Goal: Information Seeking & Learning: Understand process/instructions

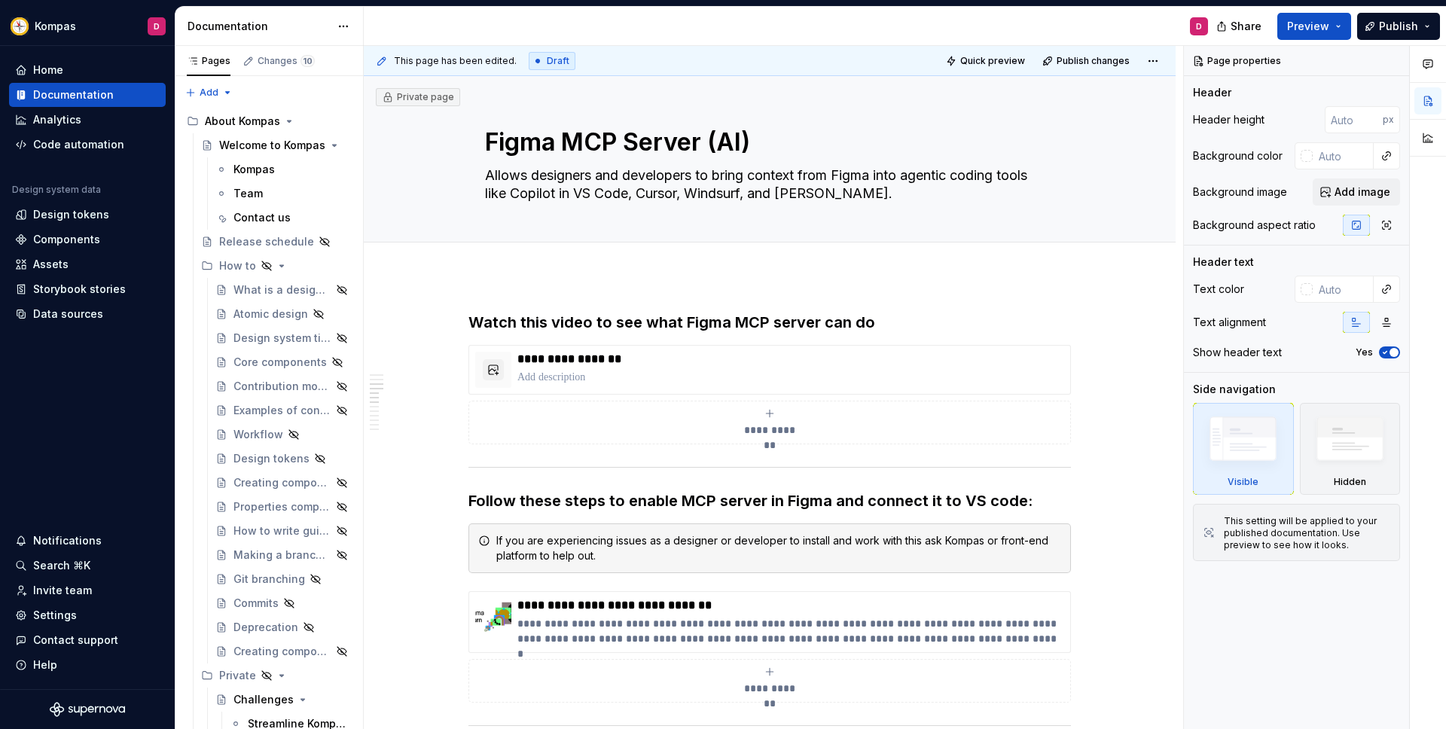
scroll to position [615, 0]
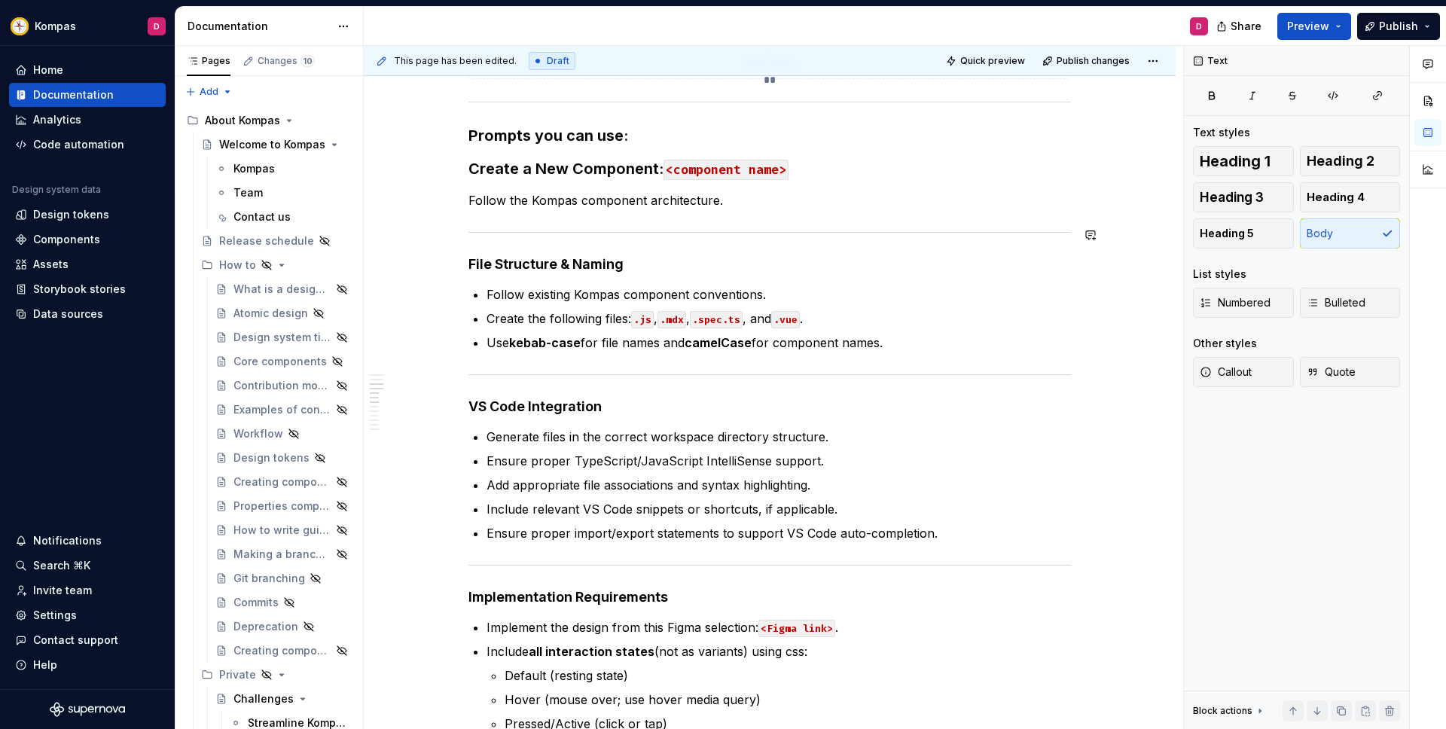
scroll to position [691, 0]
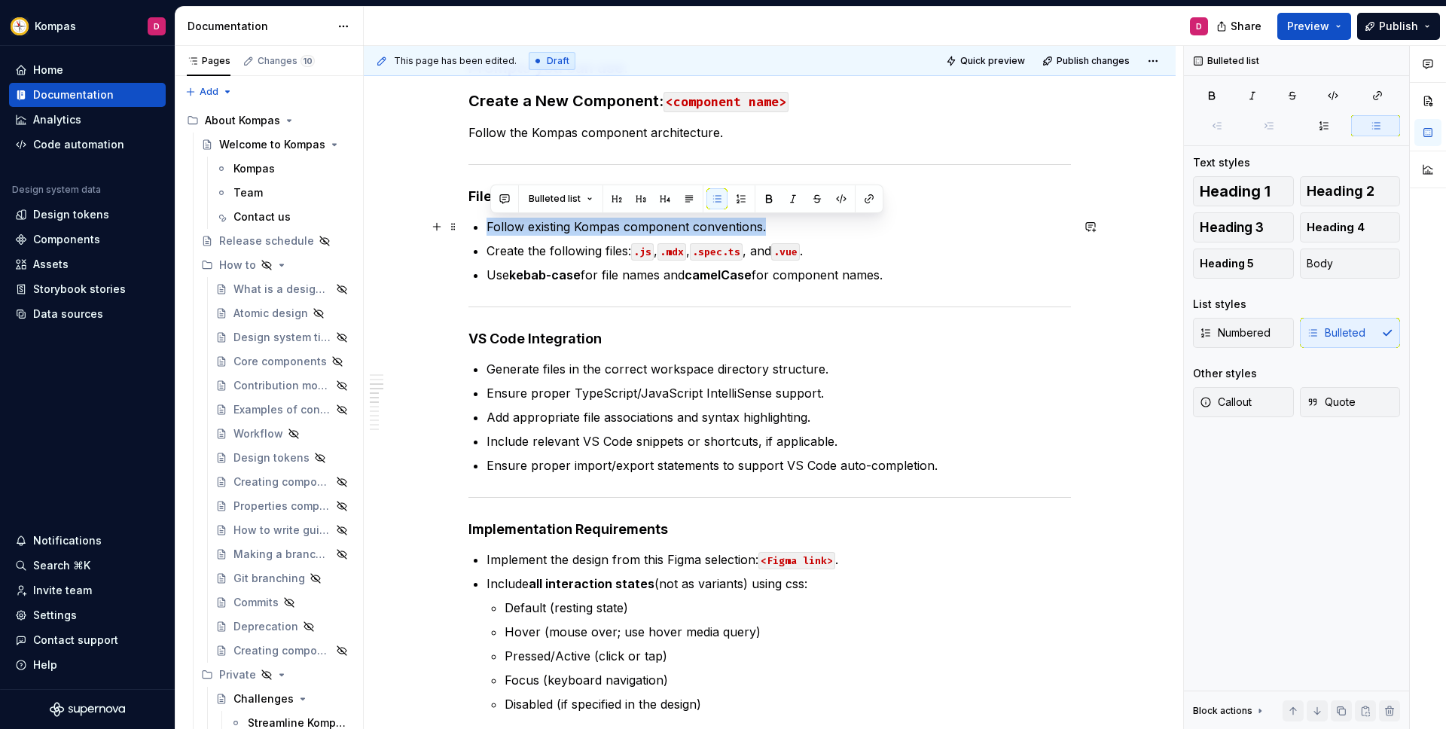
drag, startPoint x: 493, startPoint y: 225, endPoint x: 783, endPoint y: 229, distance: 290.0
click at [783, 229] on p "Follow existing Kompas component conventions." at bounding box center [779, 227] width 584 height 18
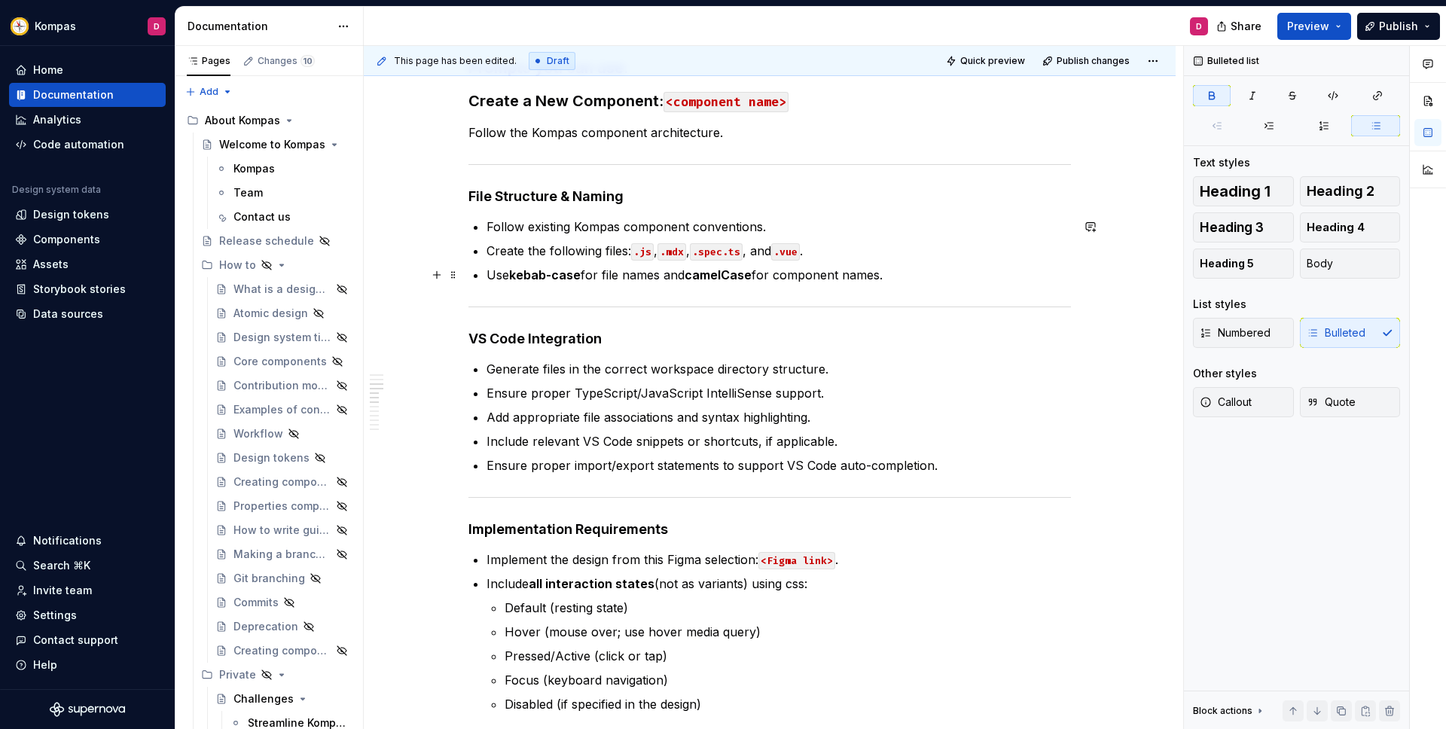
click at [566, 279] on strong "kebab-case" at bounding box center [545, 274] width 72 height 15
click at [713, 276] on strong "camelCase" at bounding box center [718, 274] width 67 height 15
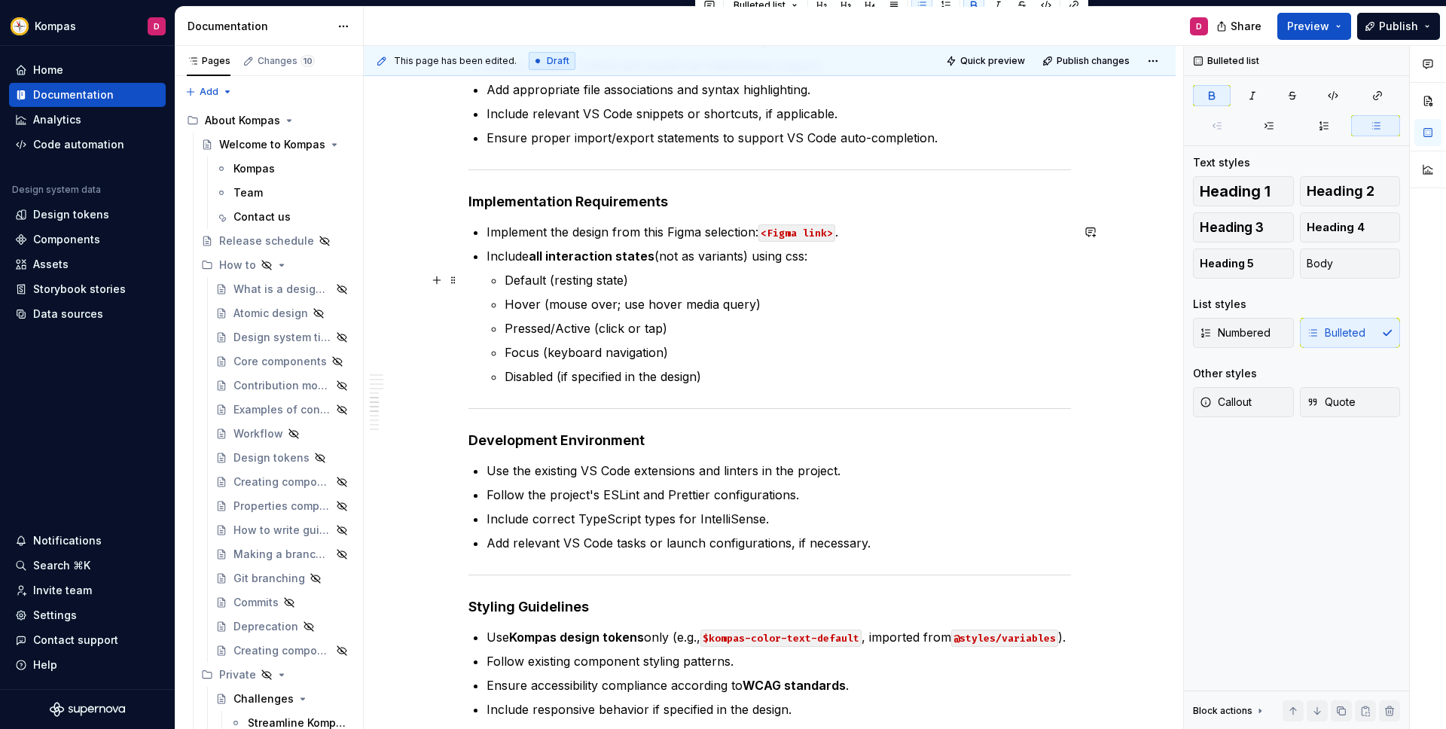
scroll to position [947, 0]
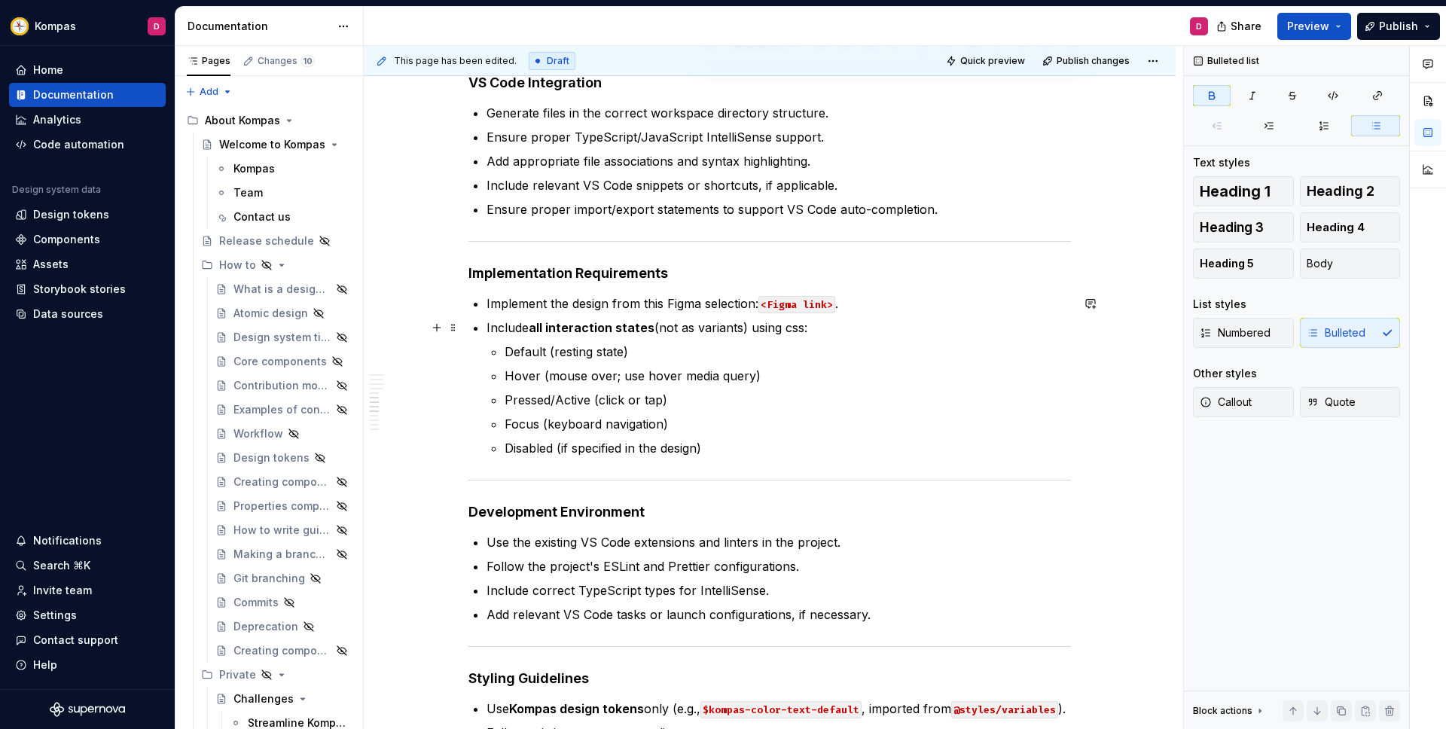
click at [490, 328] on p "Include all interaction states (not as variants) using css:" at bounding box center [779, 328] width 584 height 18
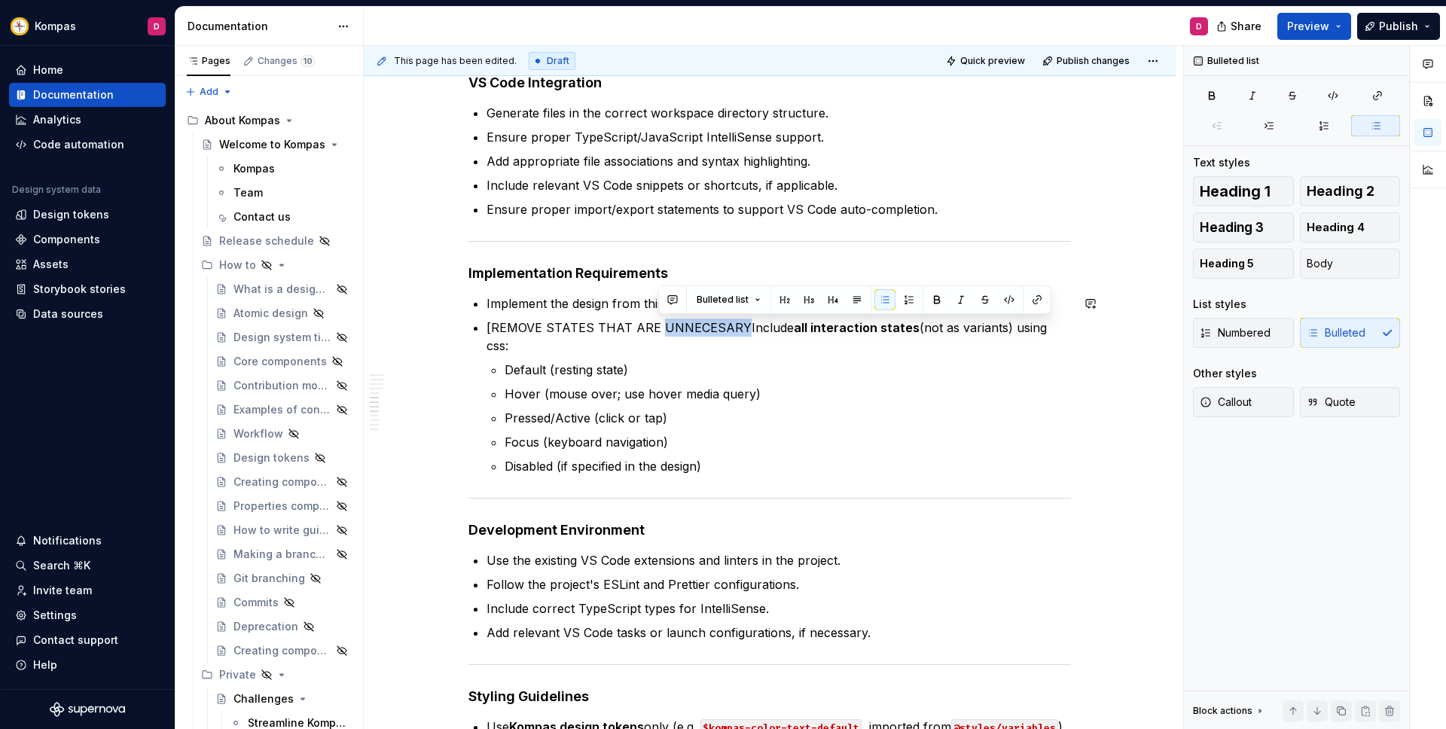
copy p "UNNECESARY"
click at [798, 418] on p "Pressed/Active (click or tap)" at bounding box center [788, 419] width 566 height 18
click at [752, 331] on p "[REMOVE STATES THAT ARE UNNECESSARY] Include all interaction states (not as var…" at bounding box center [779, 337] width 584 height 36
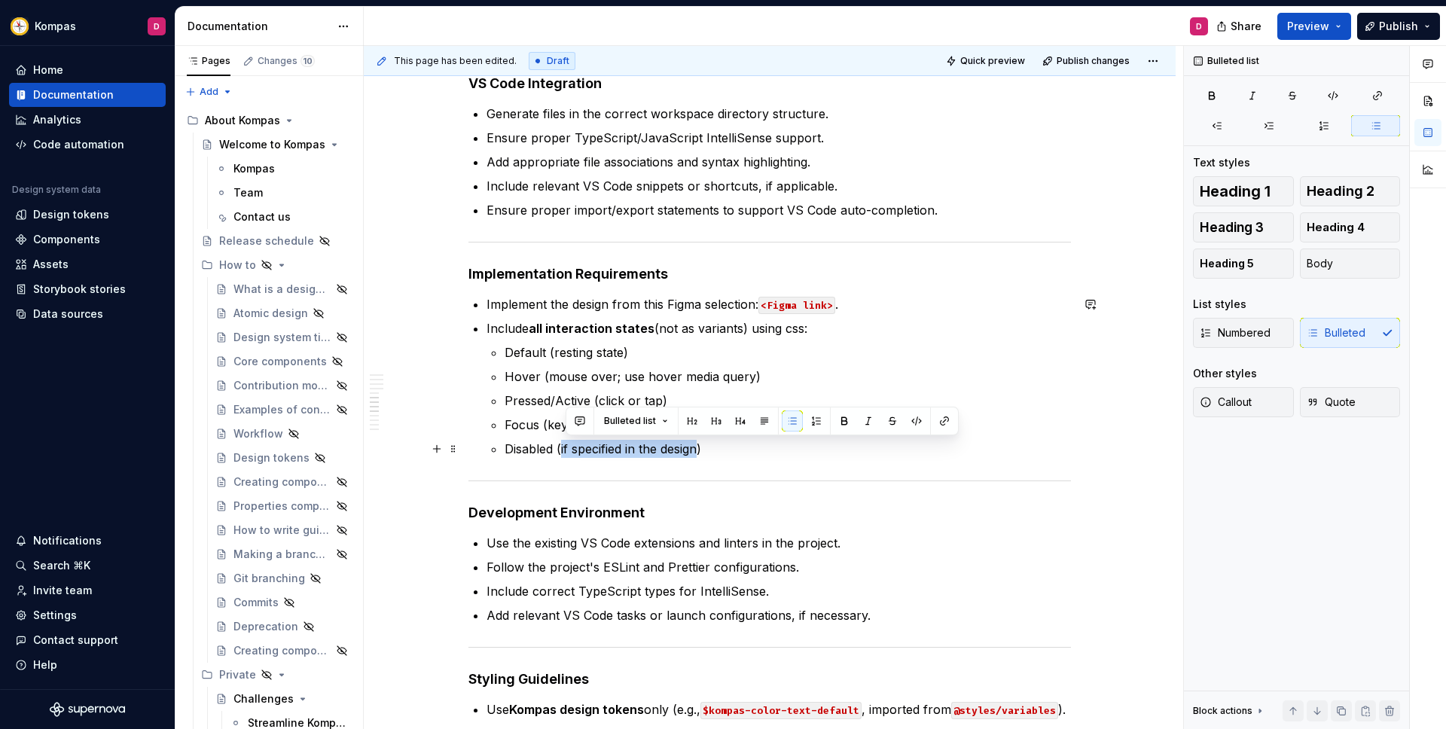
drag, startPoint x: 565, startPoint y: 447, endPoint x: 704, endPoint y: 447, distance: 139.3
click at [704, 447] on p "Disabled (if specified in the design)" at bounding box center [788, 449] width 566 height 18
click at [842, 423] on button "button" at bounding box center [844, 420] width 21 height 21
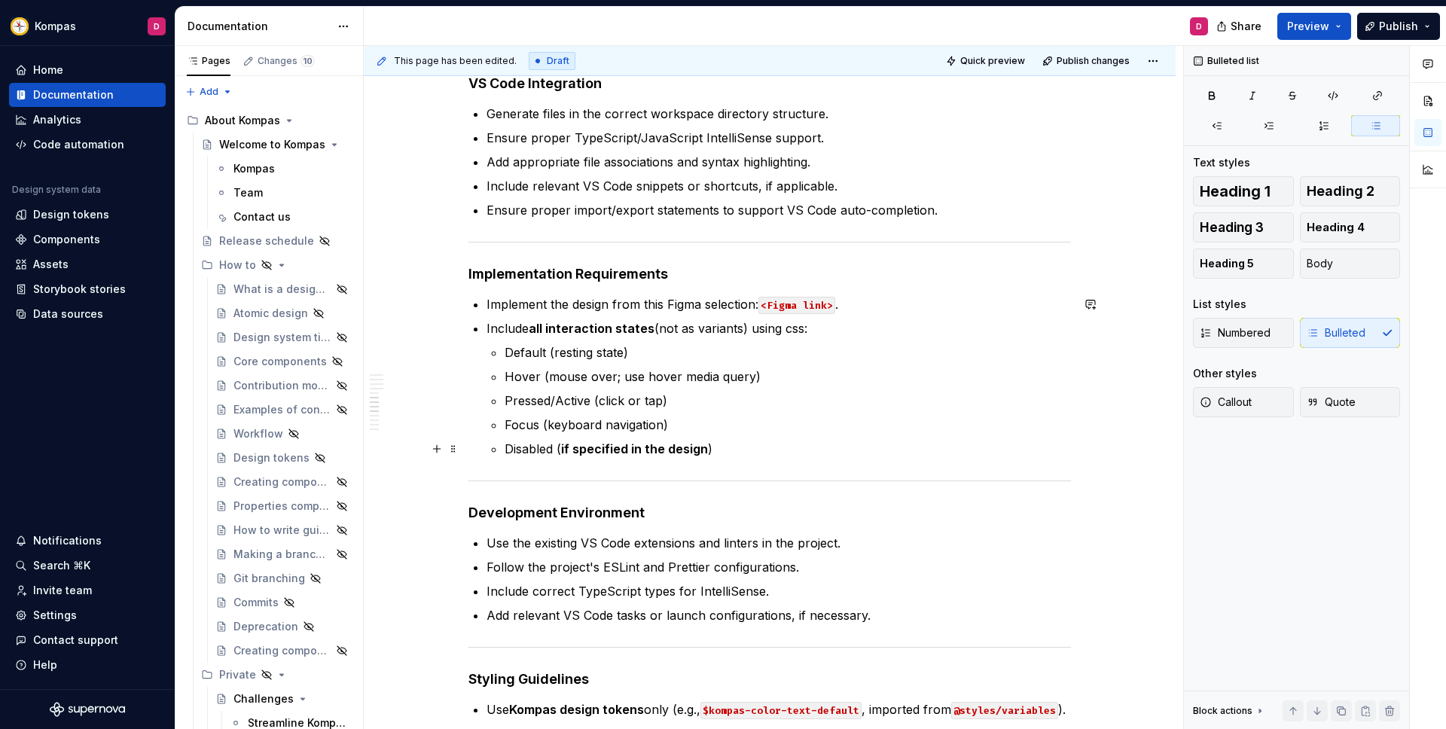
click at [734, 452] on p "Disabled ( if specified in the design )" at bounding box center [788, 449] width 566 height 18
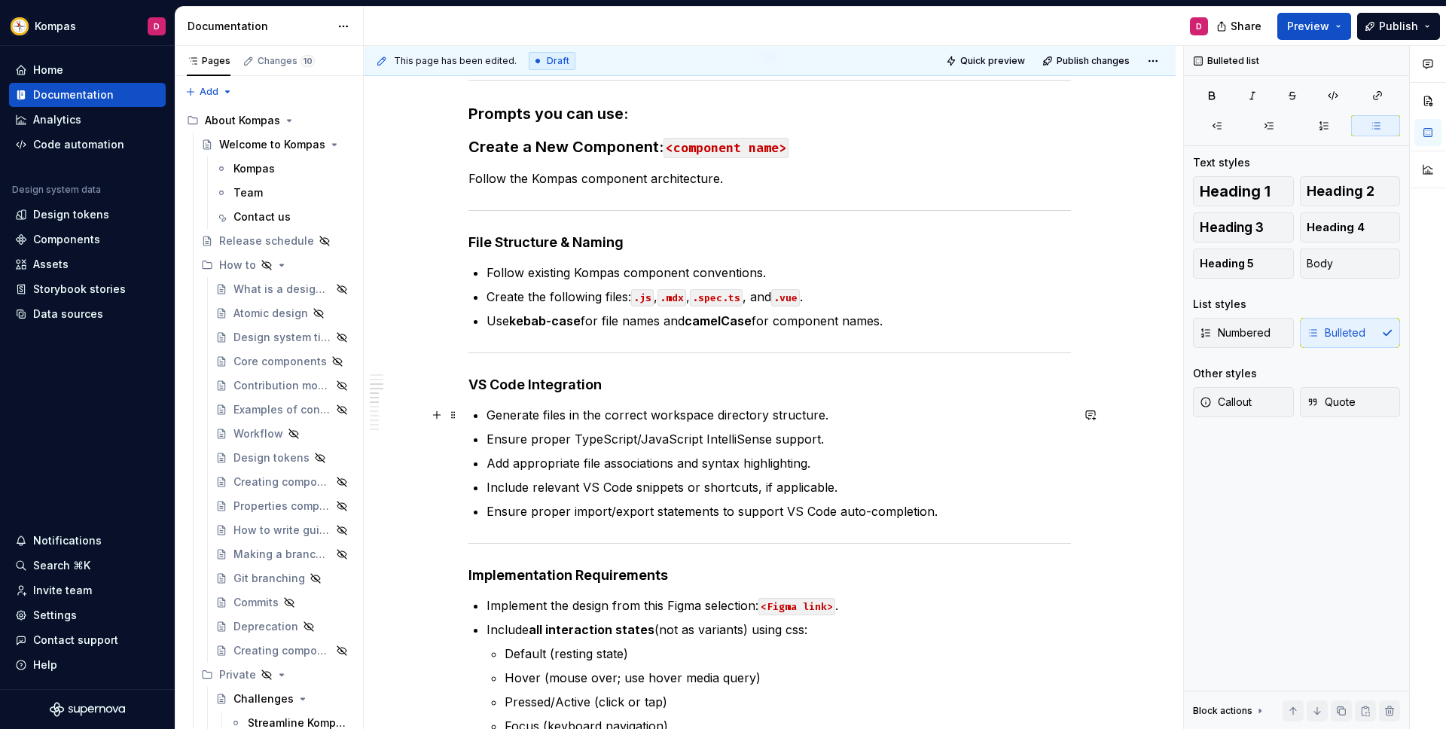
scroll to position [639, 0]
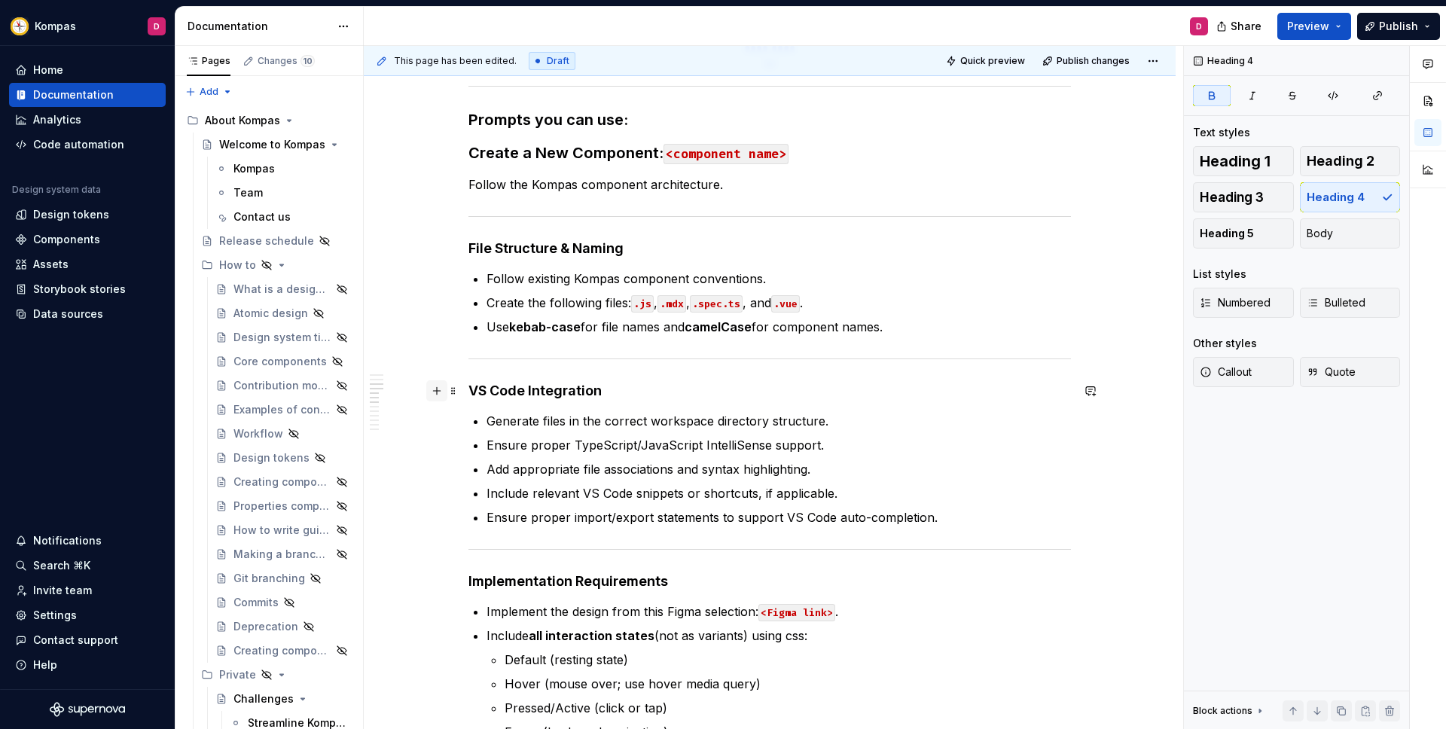
click at [443, 390] on button "button" at bounding box center [436, 390] width 21 height 21
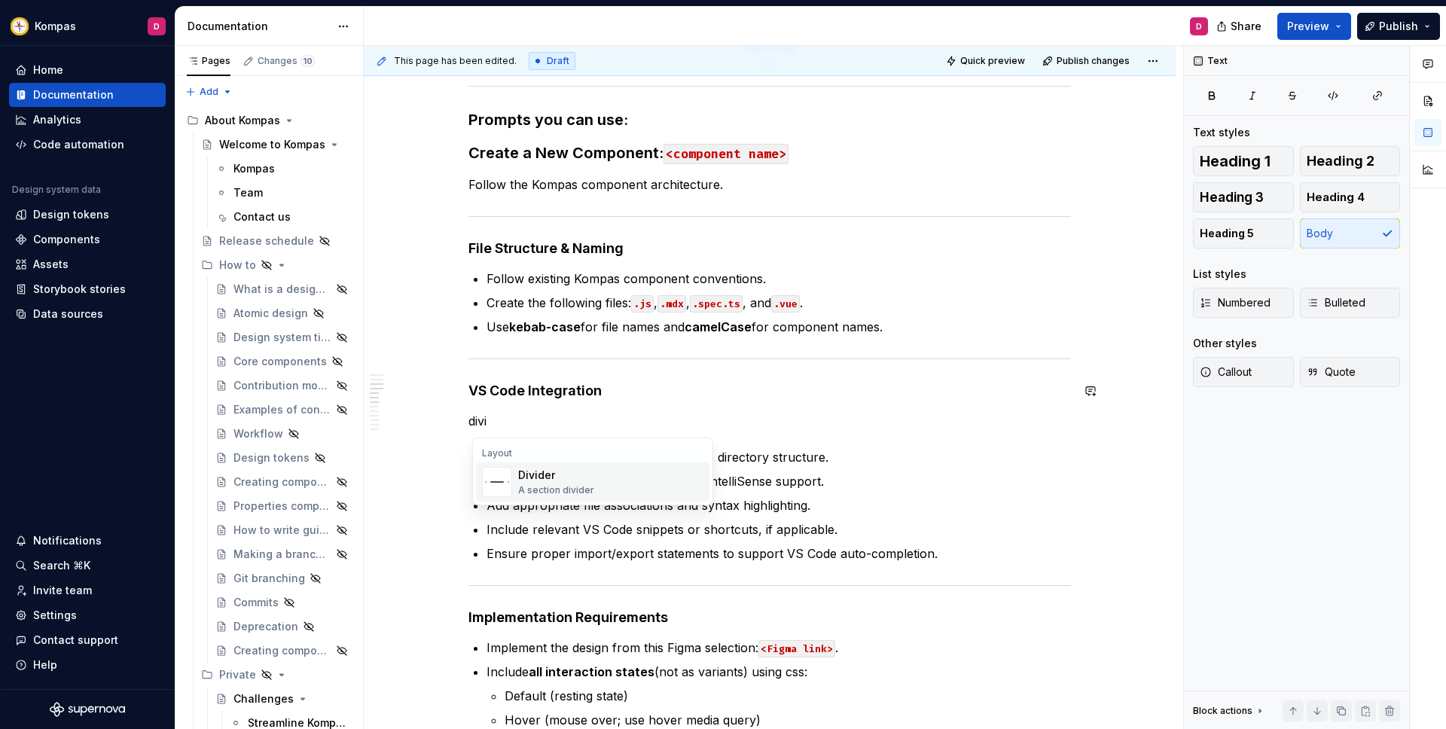
click at [607, 490] on div "Divider A section divider" at bounding box center [610, 482] width 185 height 30
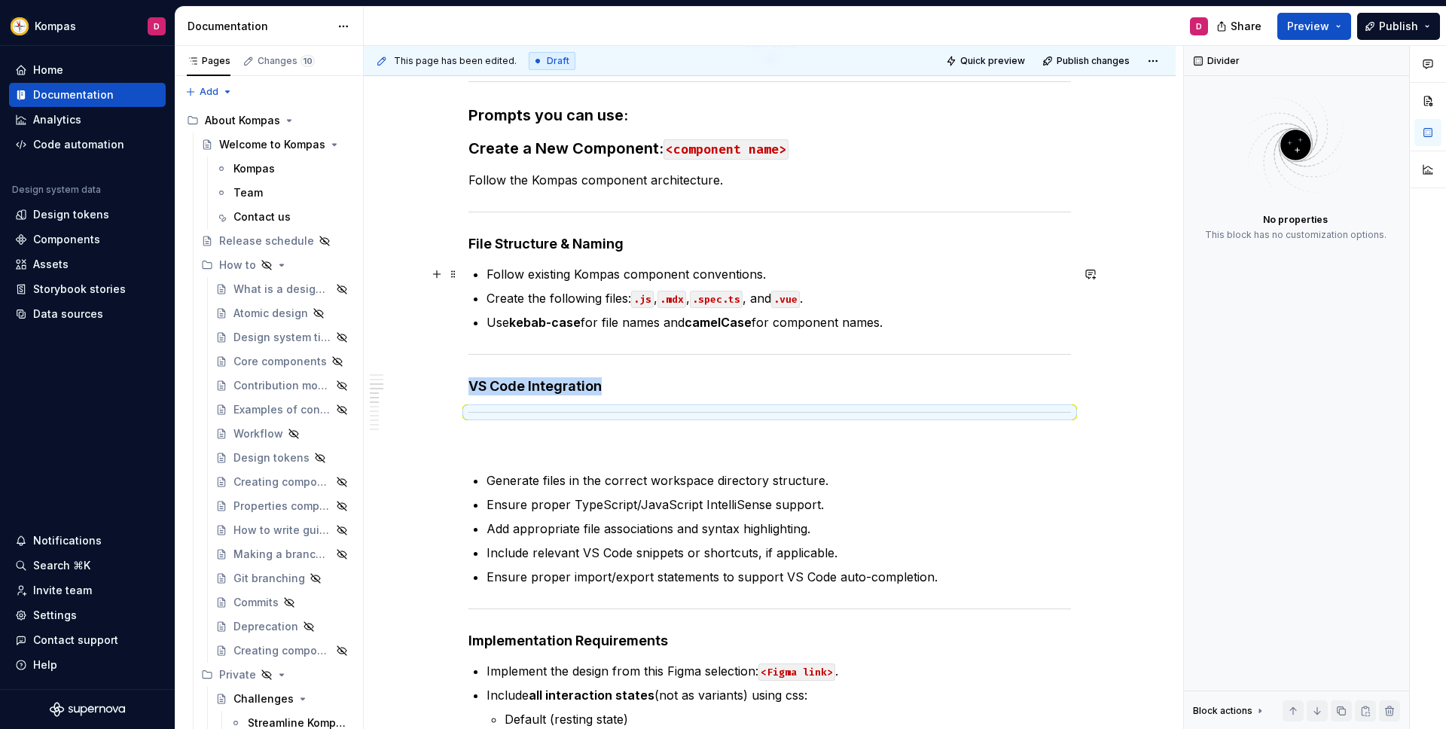
drag, startPoint x: 457, startPoint y: 422, endPoint x: 447, endPoint y: 377, distance: 45.5
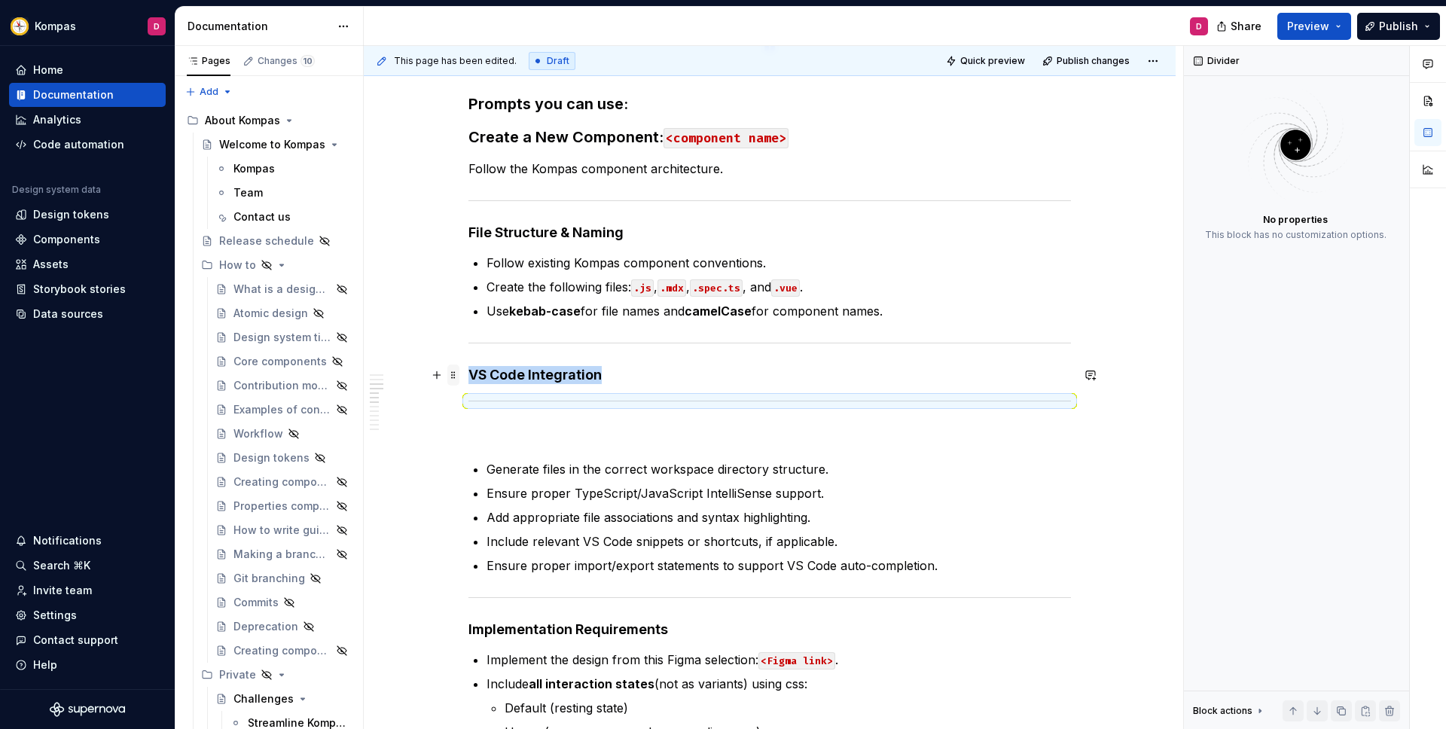
scroll to position [653, 0]
drag, startPoint x: 456, startPoint y: 412, endPoint x: 457, endPoint y: 380, distance: 31.7
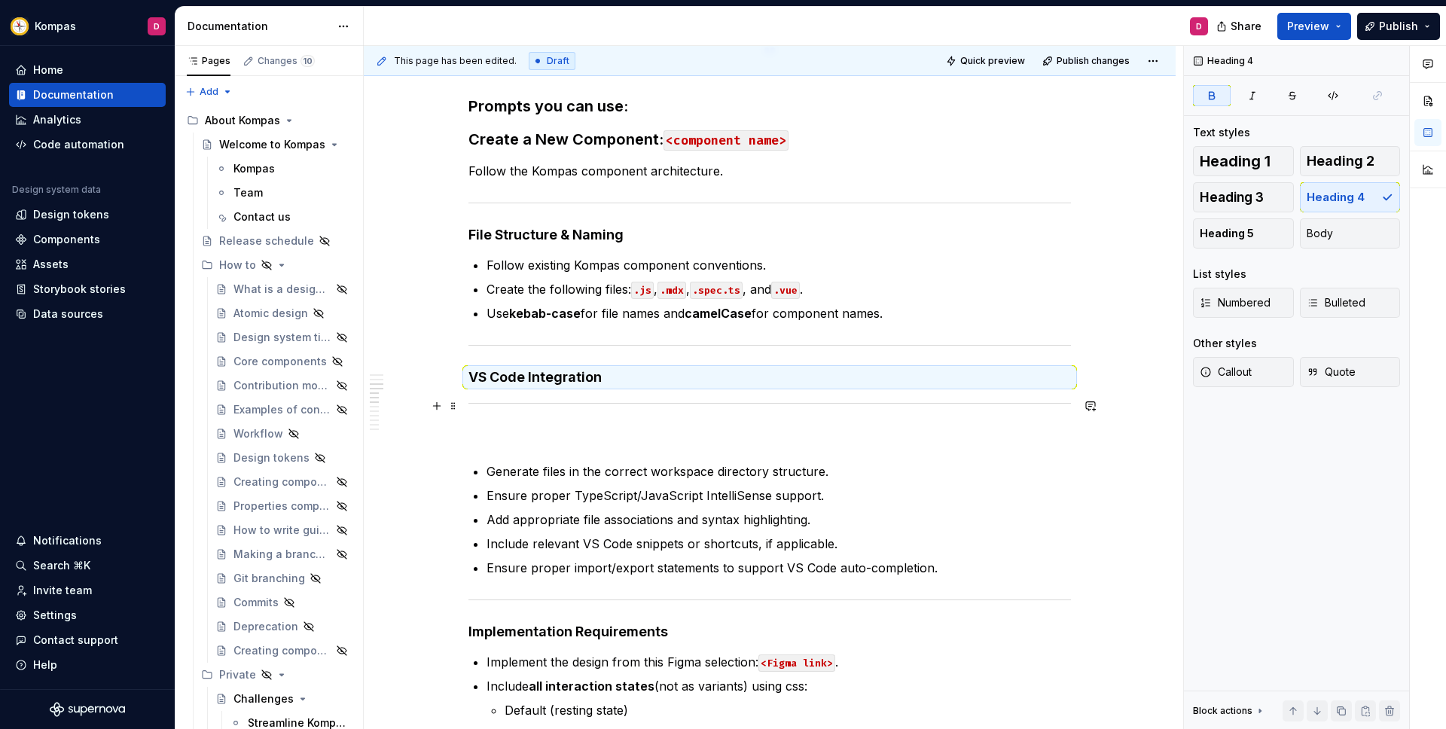
scroll to position [658, 0]
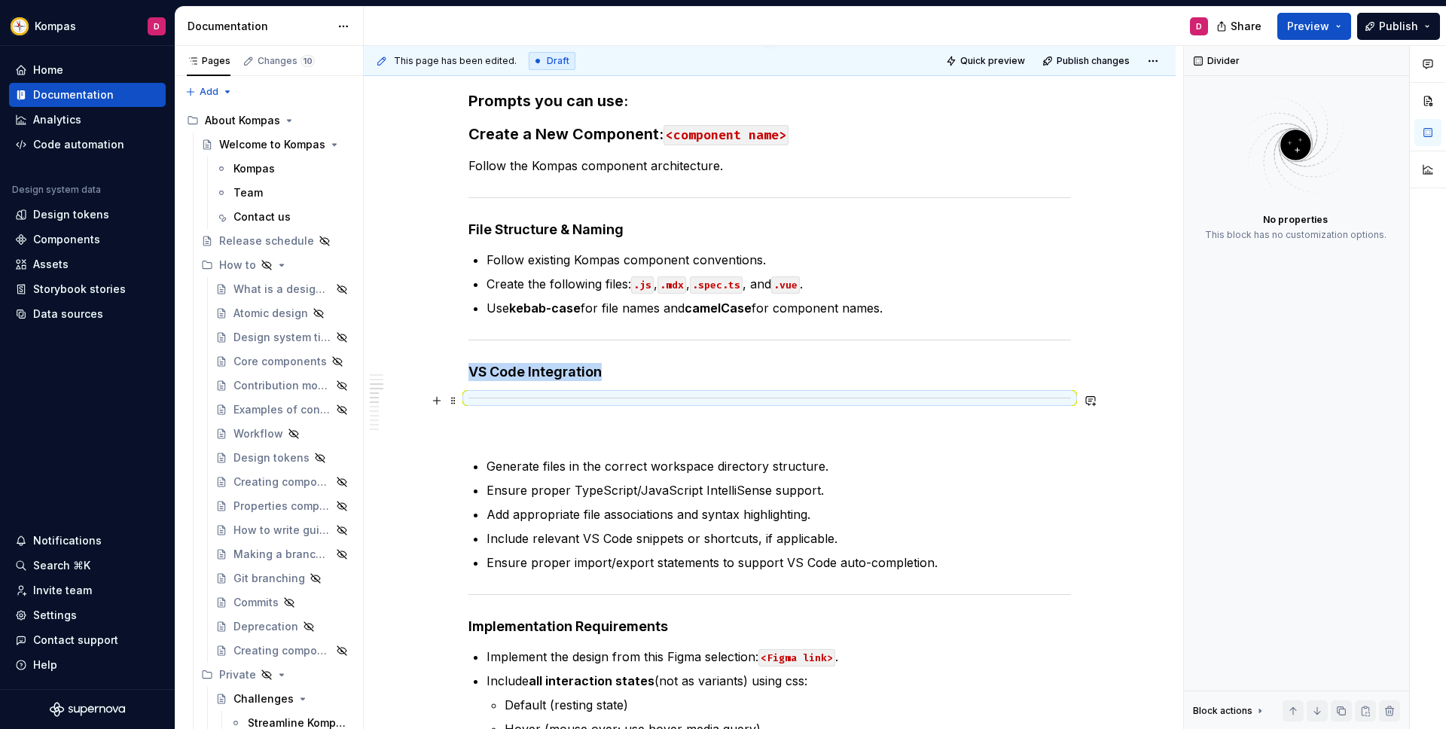
click at [630, 393] on div at bounding box center [769, 398] width 603 height 10
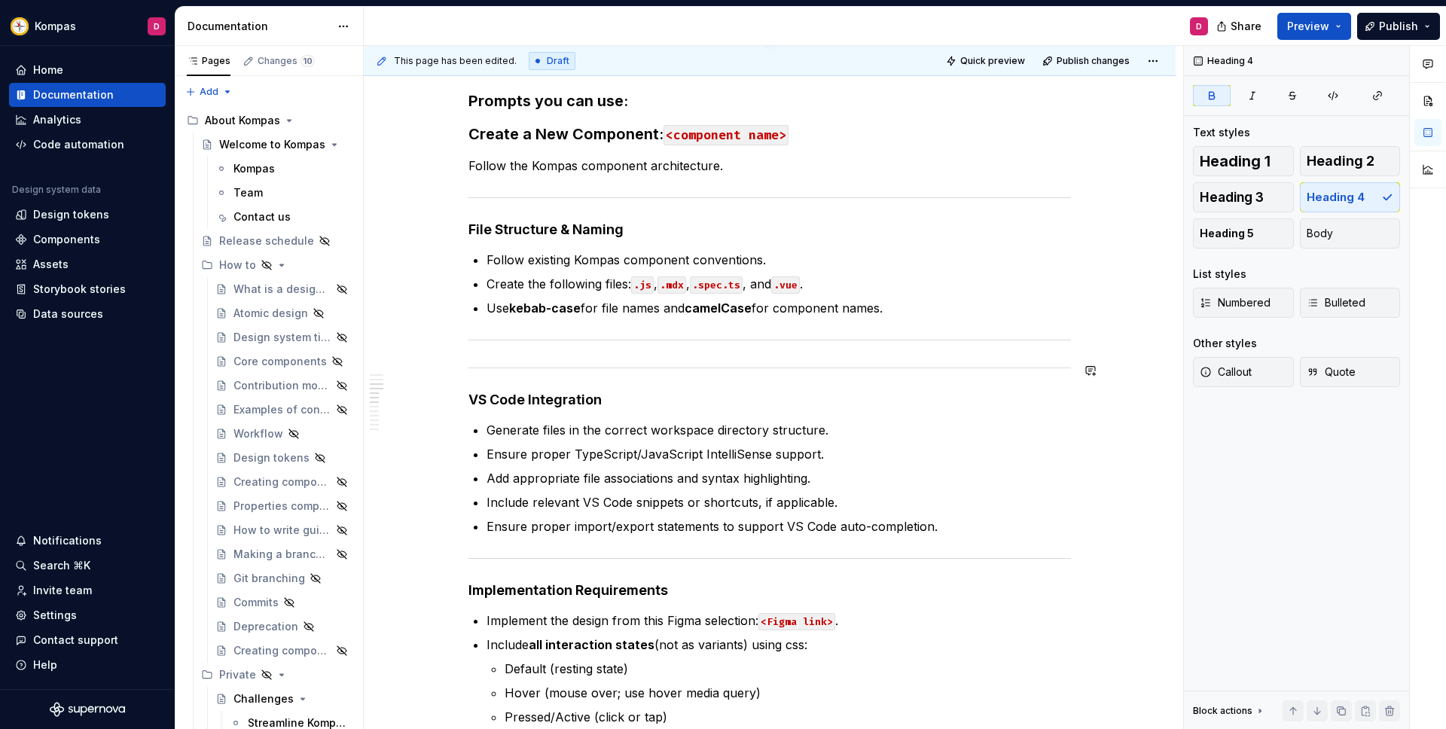
click at [522, 363] on div at bounding box center [769, 368] width 603 height 10
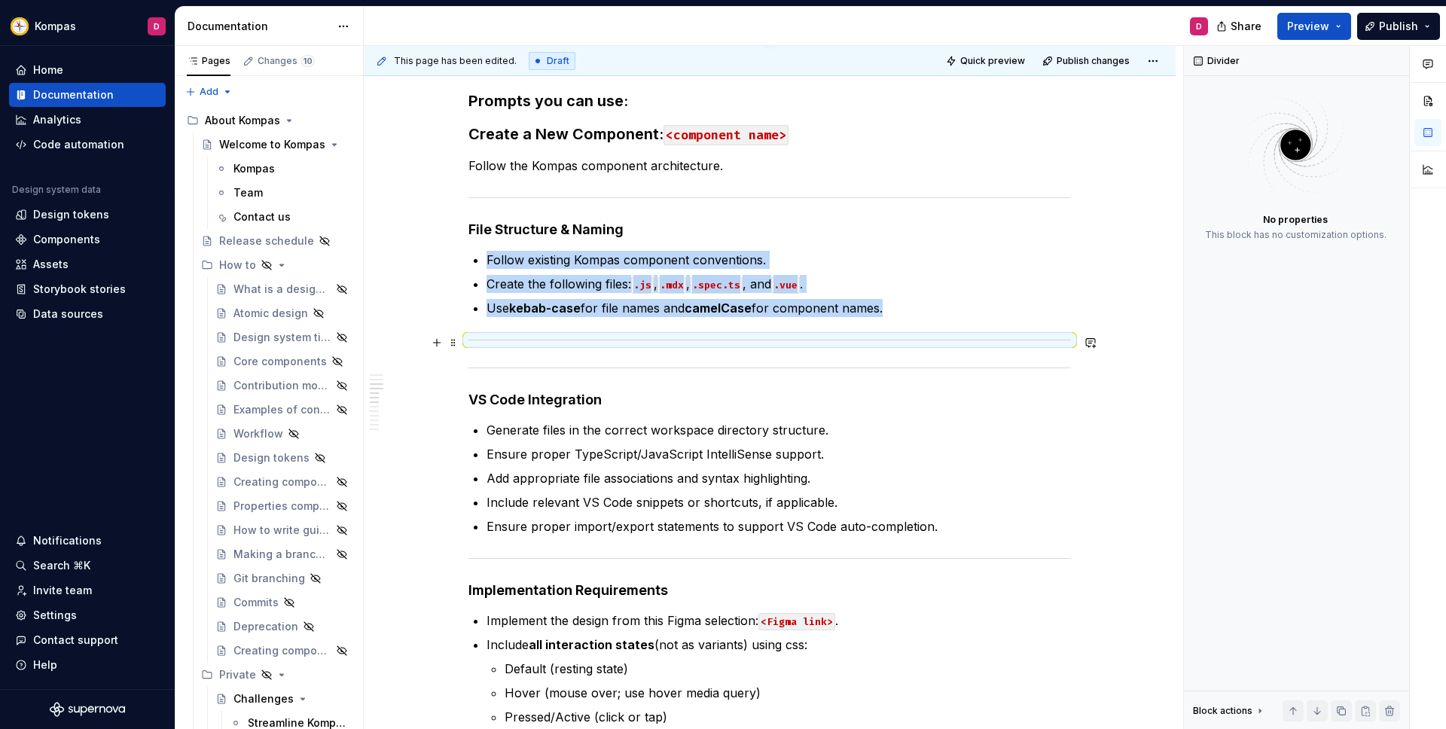
click at [478, 343] on div at bounding box center [769, 340] width 603 height 10
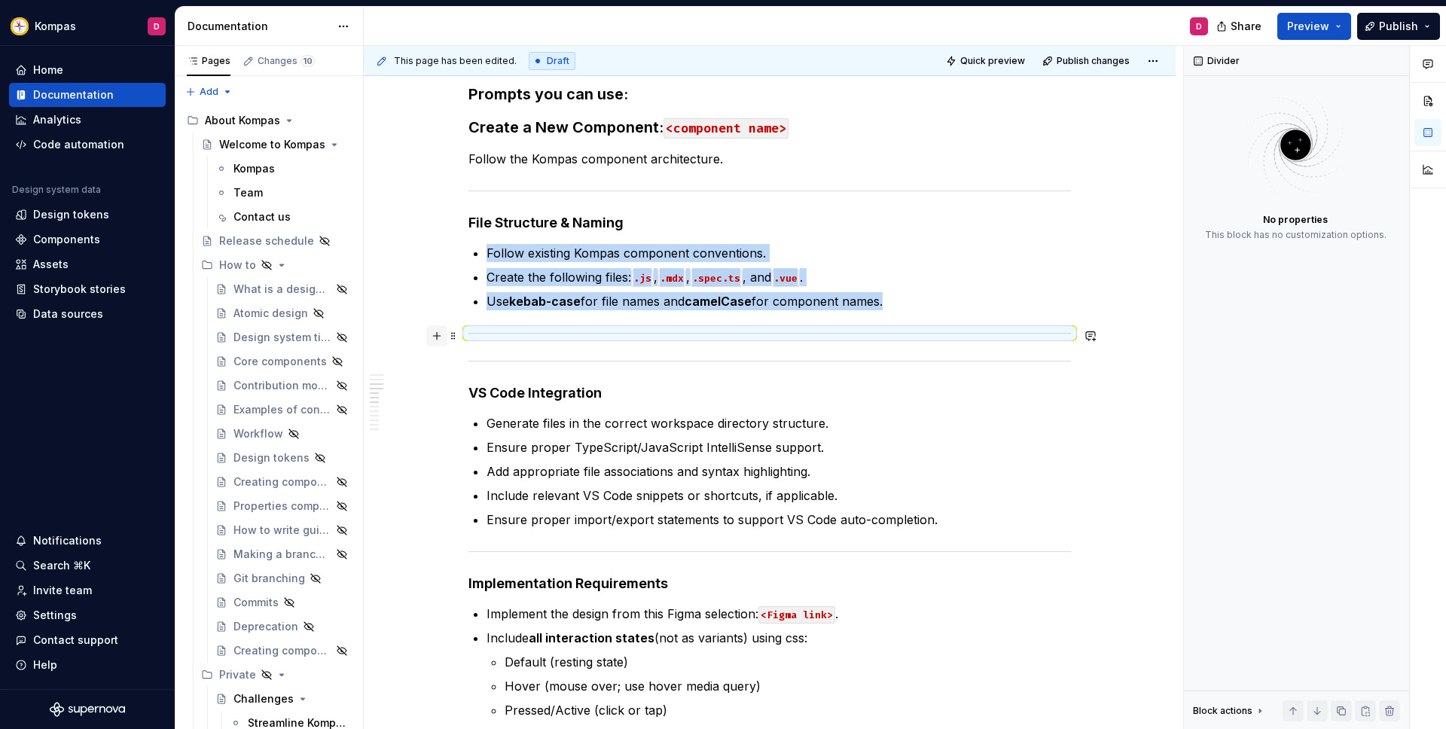
click at [439, 334] on button "button" at bounding box center [436, 335] width 21 height 21
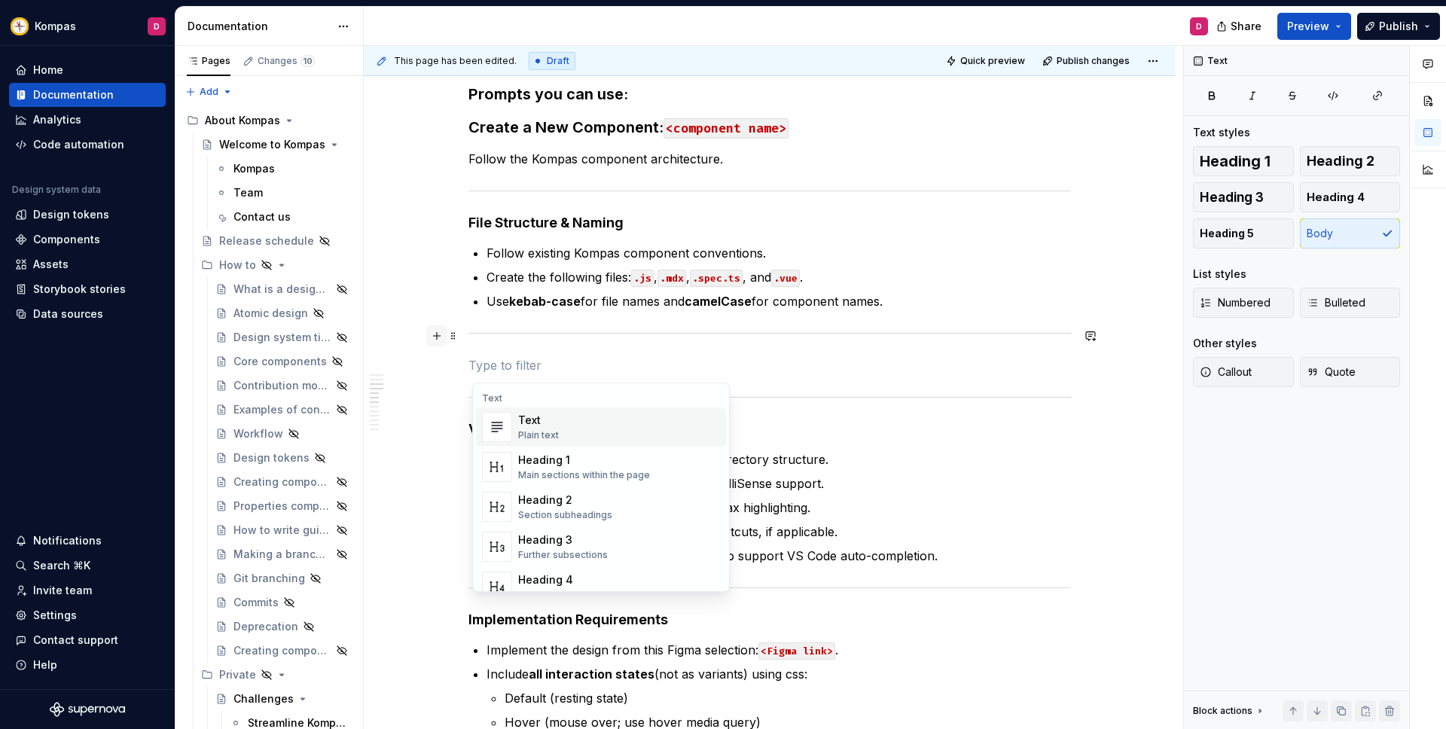
scroll to position [664, 0]
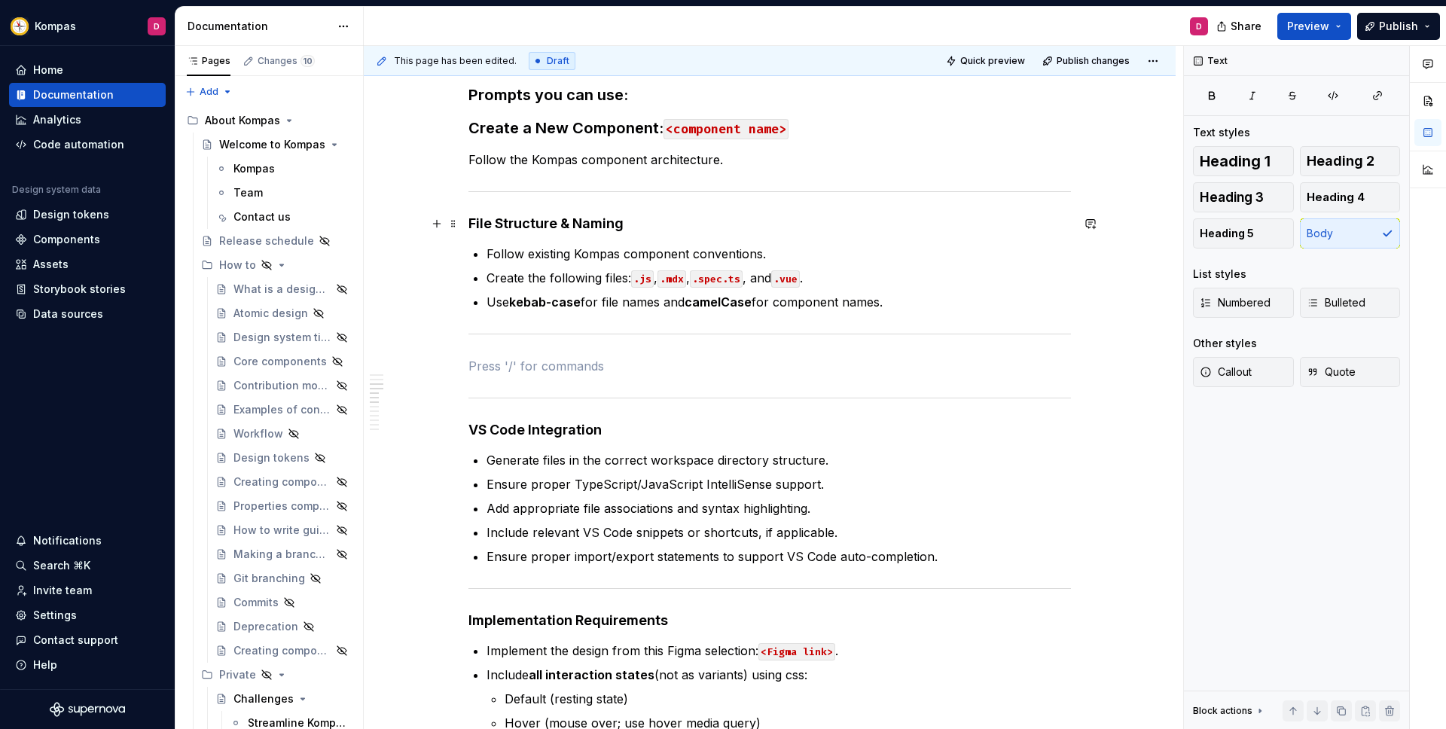
click at [538, 217] on strong "File Structure & Naming" at bounding box center [545, 223] width 155 height 16
click at [437, 368] on button "button" at bounding box center [436, 365] width 21 height 21
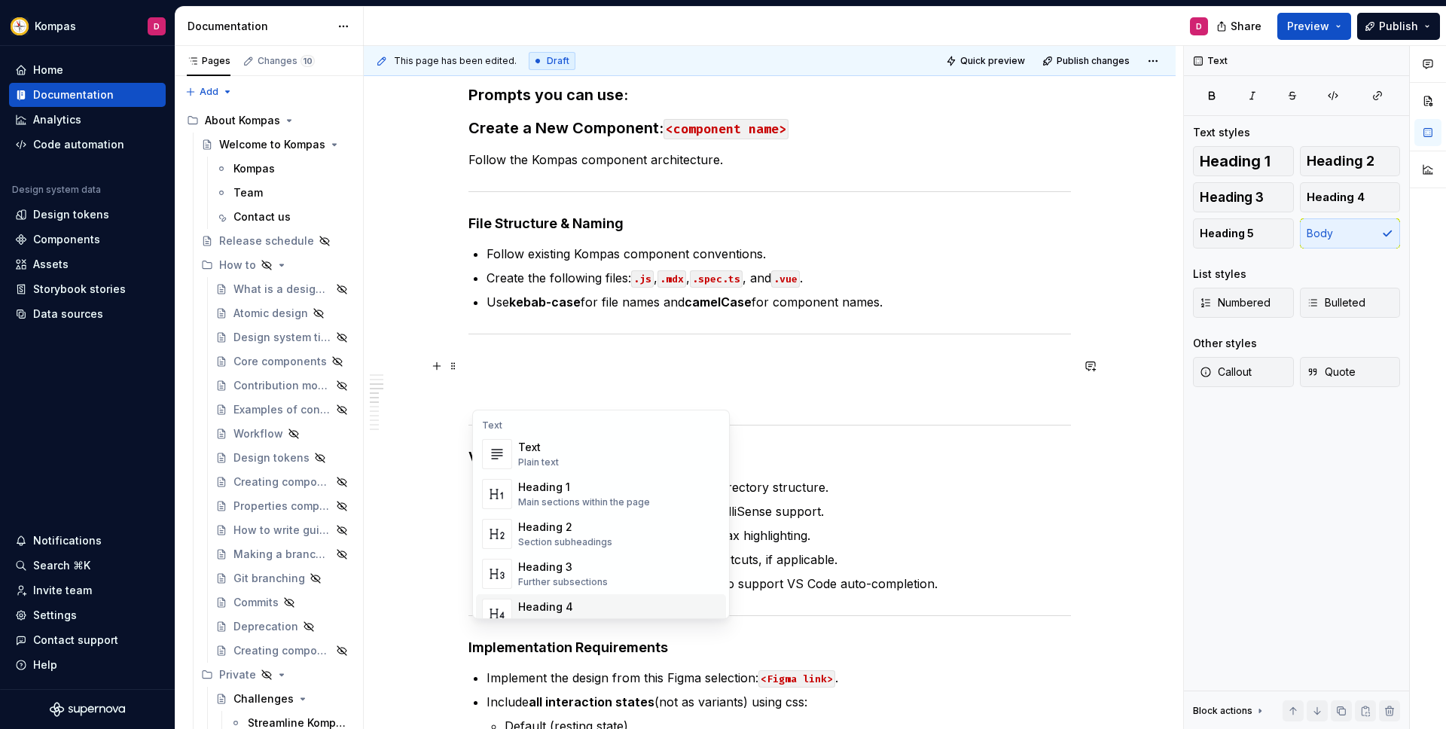
click at [555, 600] on div "Heading 4" at bounding box center [567, 607] width 98 height 15
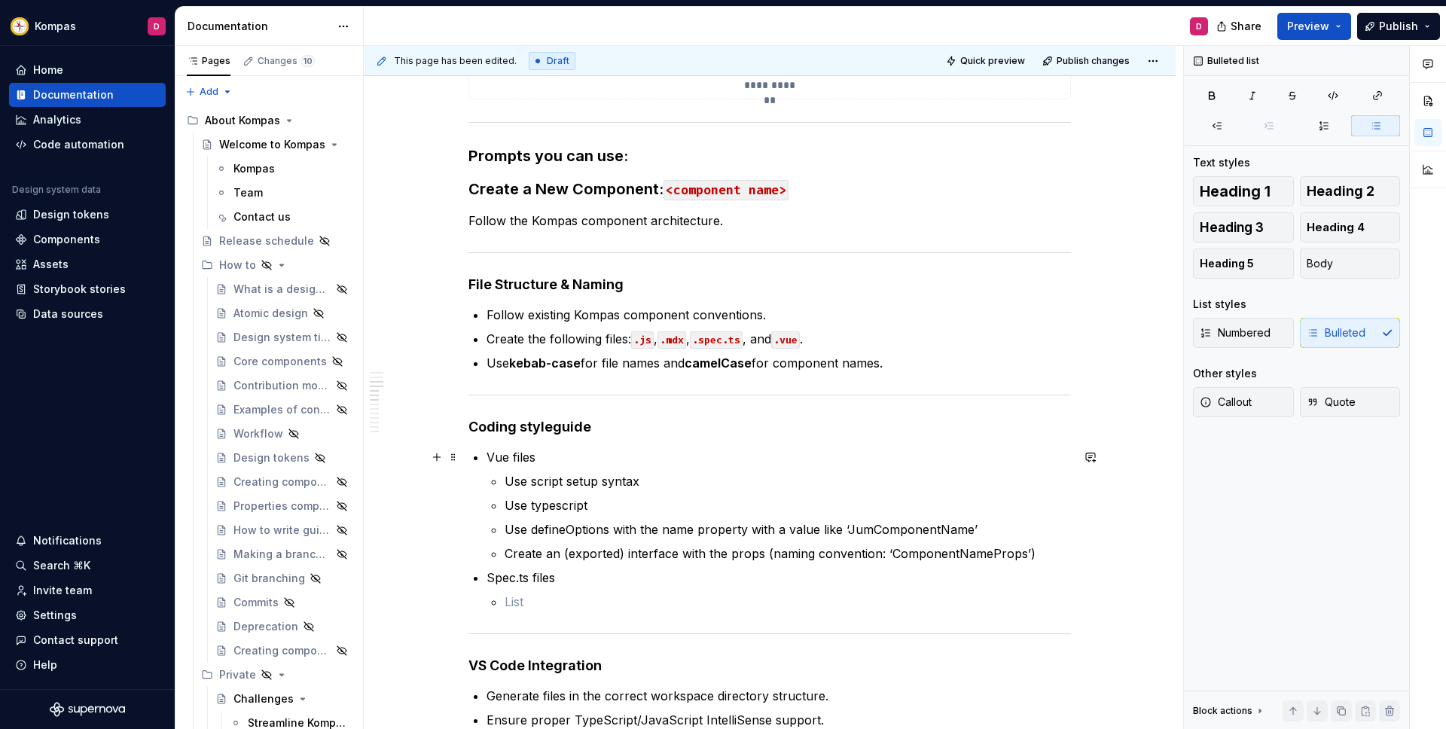
scroll to position [633, 0]
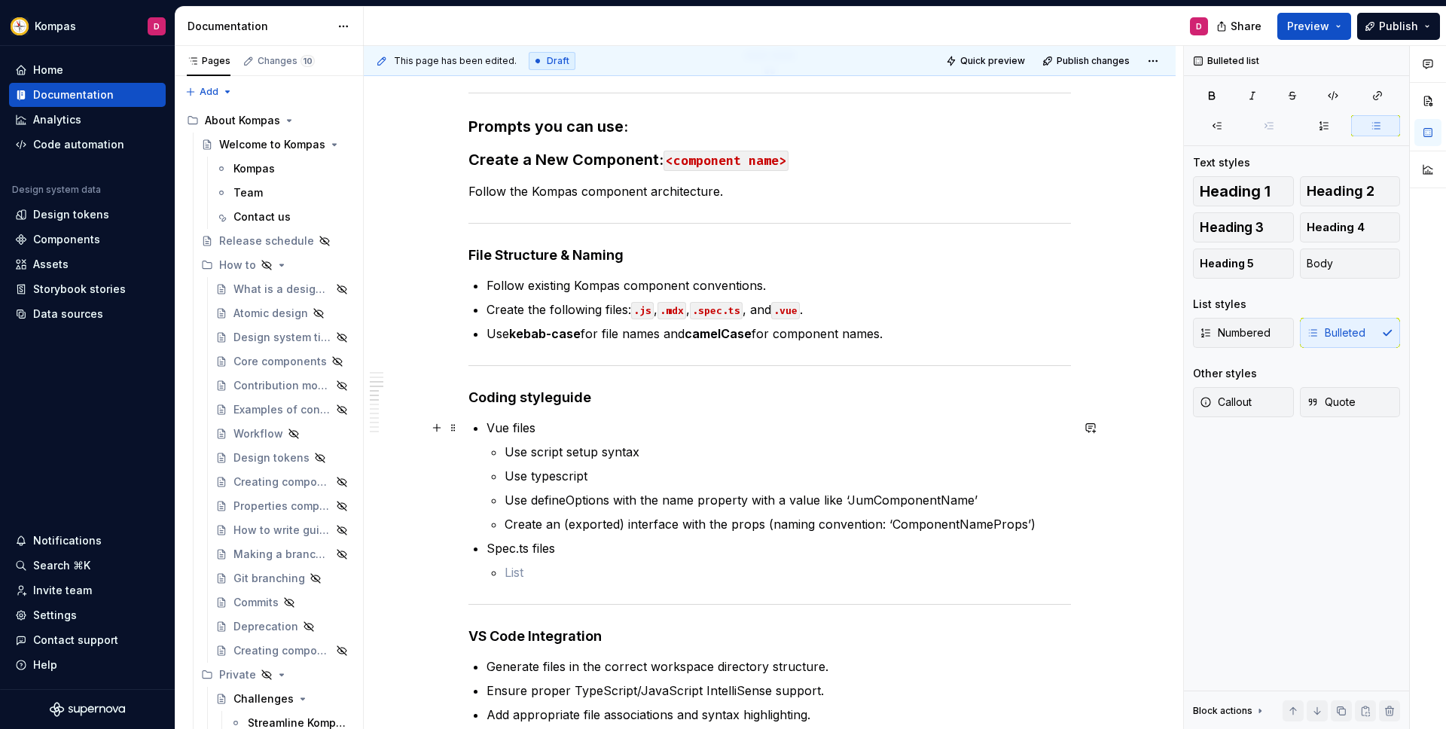
click at [597, 431] on p "Vue files" at bounding box center [779, 428] width 584 height 18
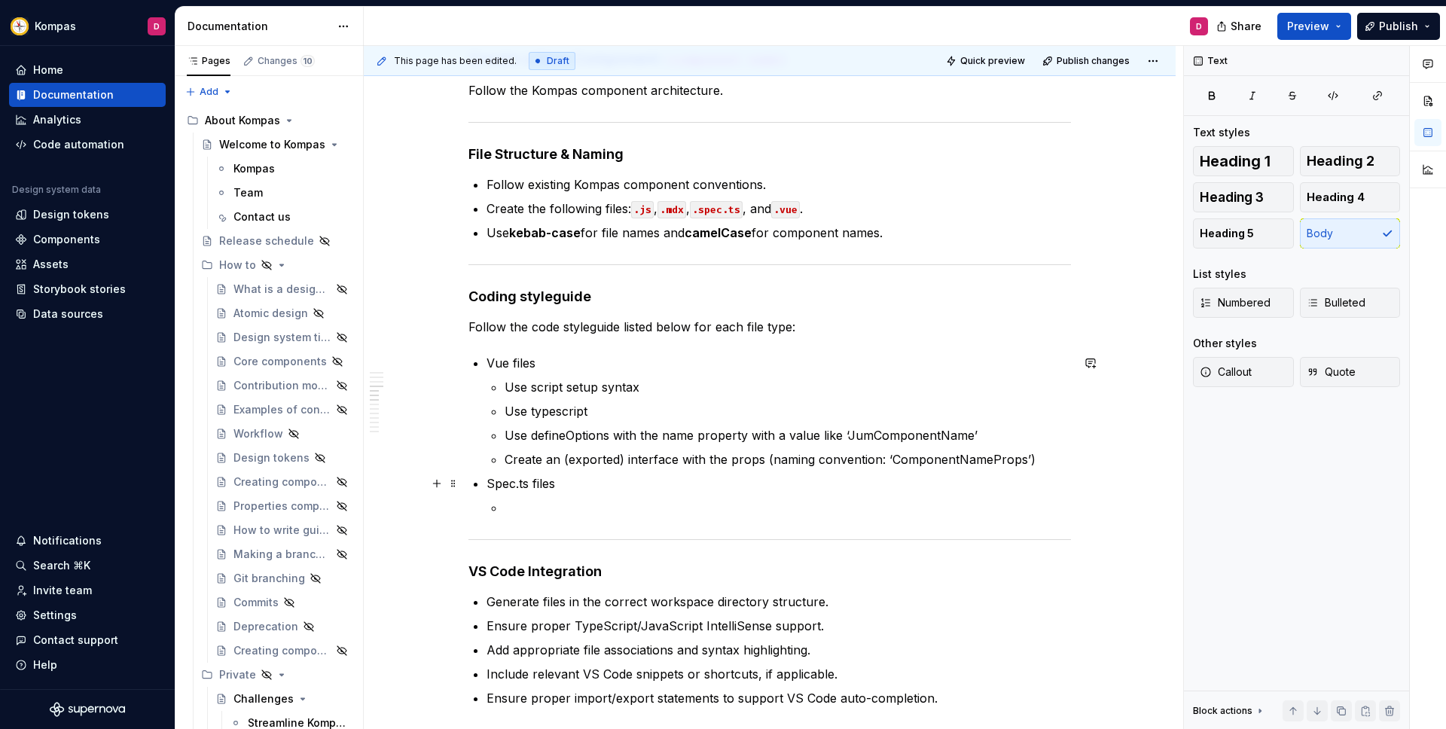
scroll to position [750, 0]
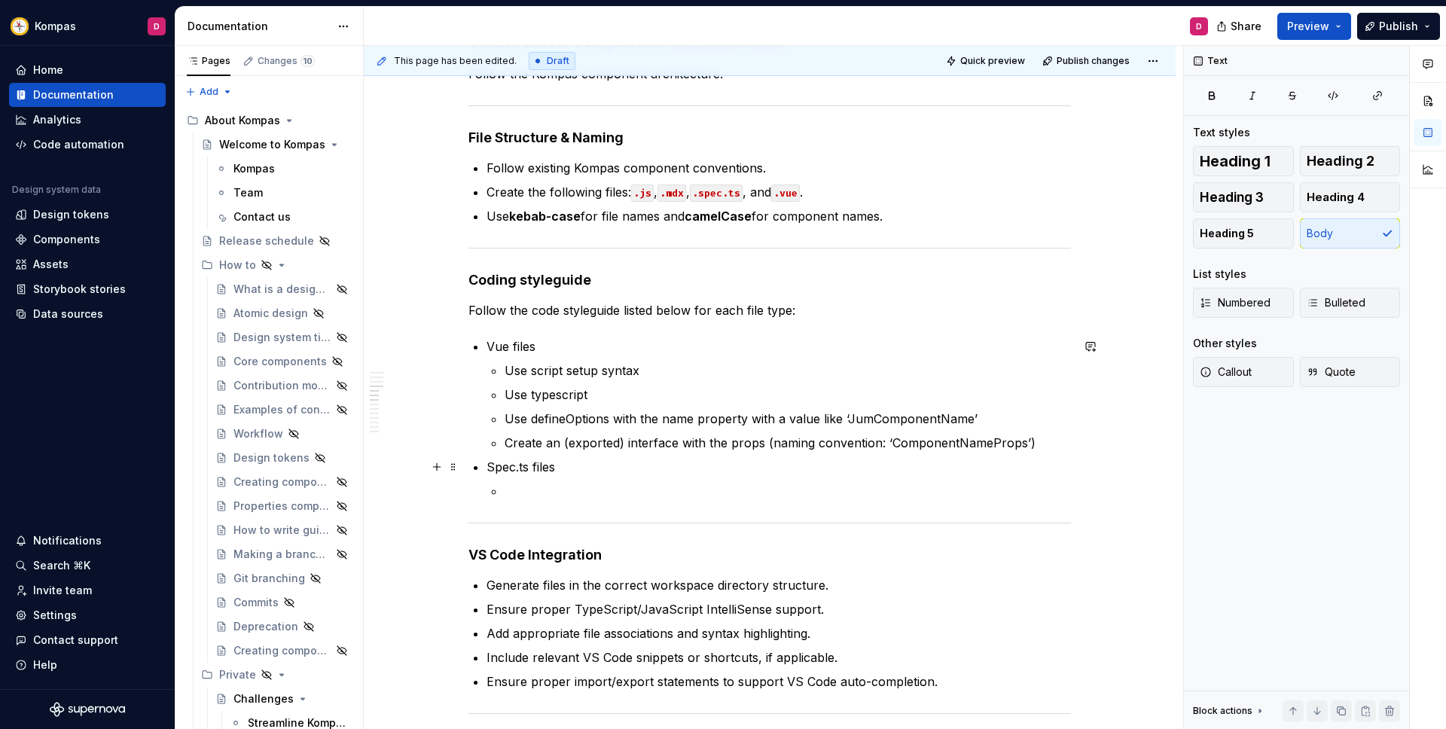
click at [586, 478] on li "Spec.ts files" at bounding box center [779, 479] width 584 height 42
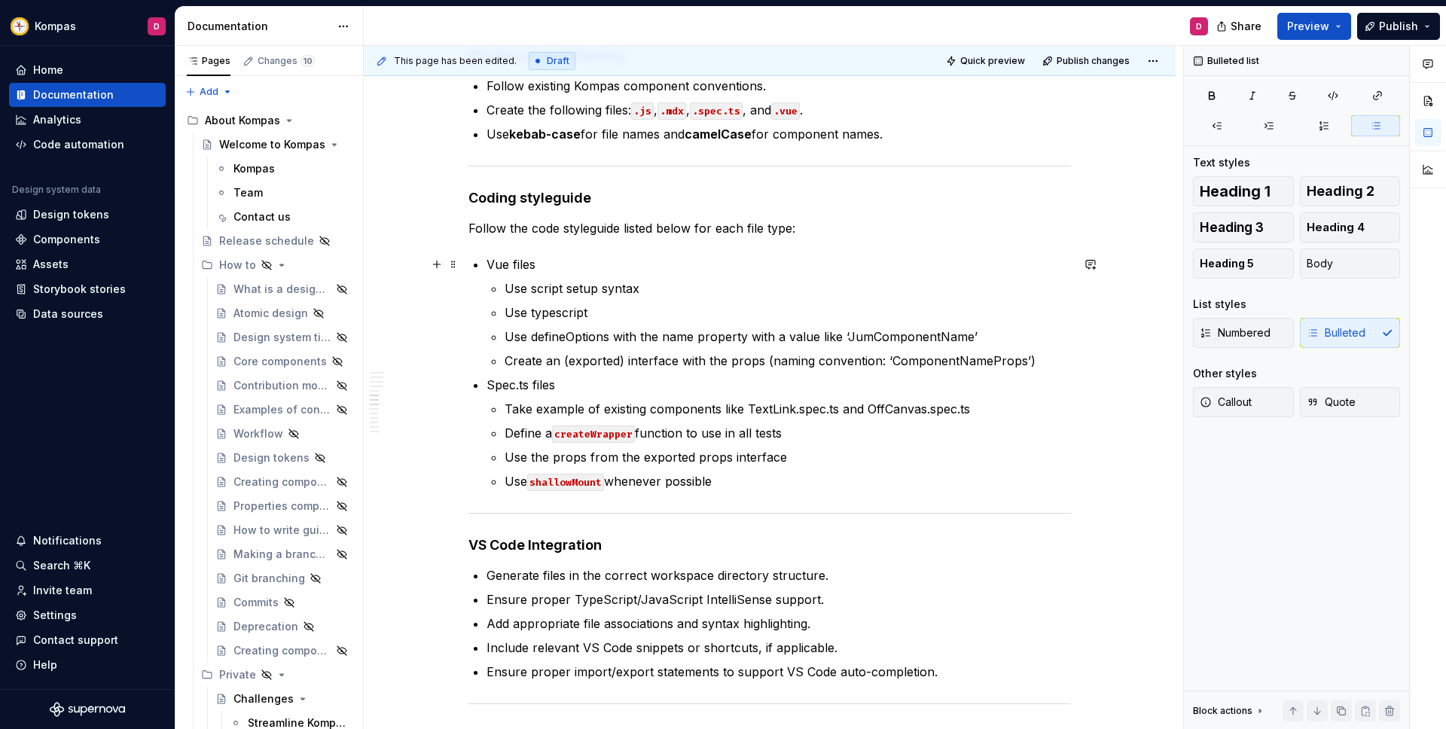
scroll to position [878, 0]
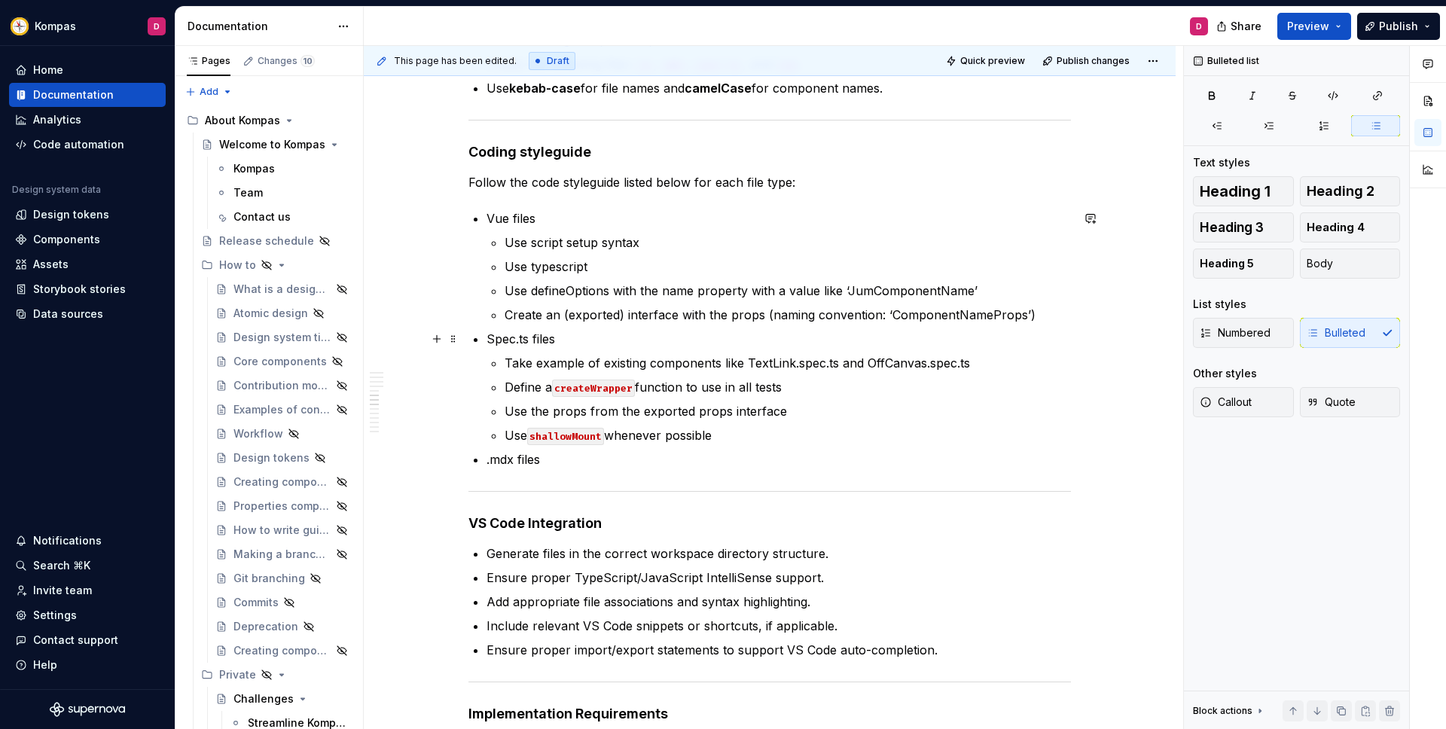
click at [498, 342] on p "Spec.ts files" at bounding box center [779, 339] width 584 height 18
click at [499, 219] on p "Vue files" at bounding box center [779, 218] width 584 height 18
click at [563, 459] on p ".mdx files" at bounding box center [779, 459] width 584 height 18
click at [586, 334] on p ".spec.ts files" at bounding box center [779, 339] width 584 height 18
click at [561, 222] on p ".vue files" at bounding box center [779, 218] width 584 height 18
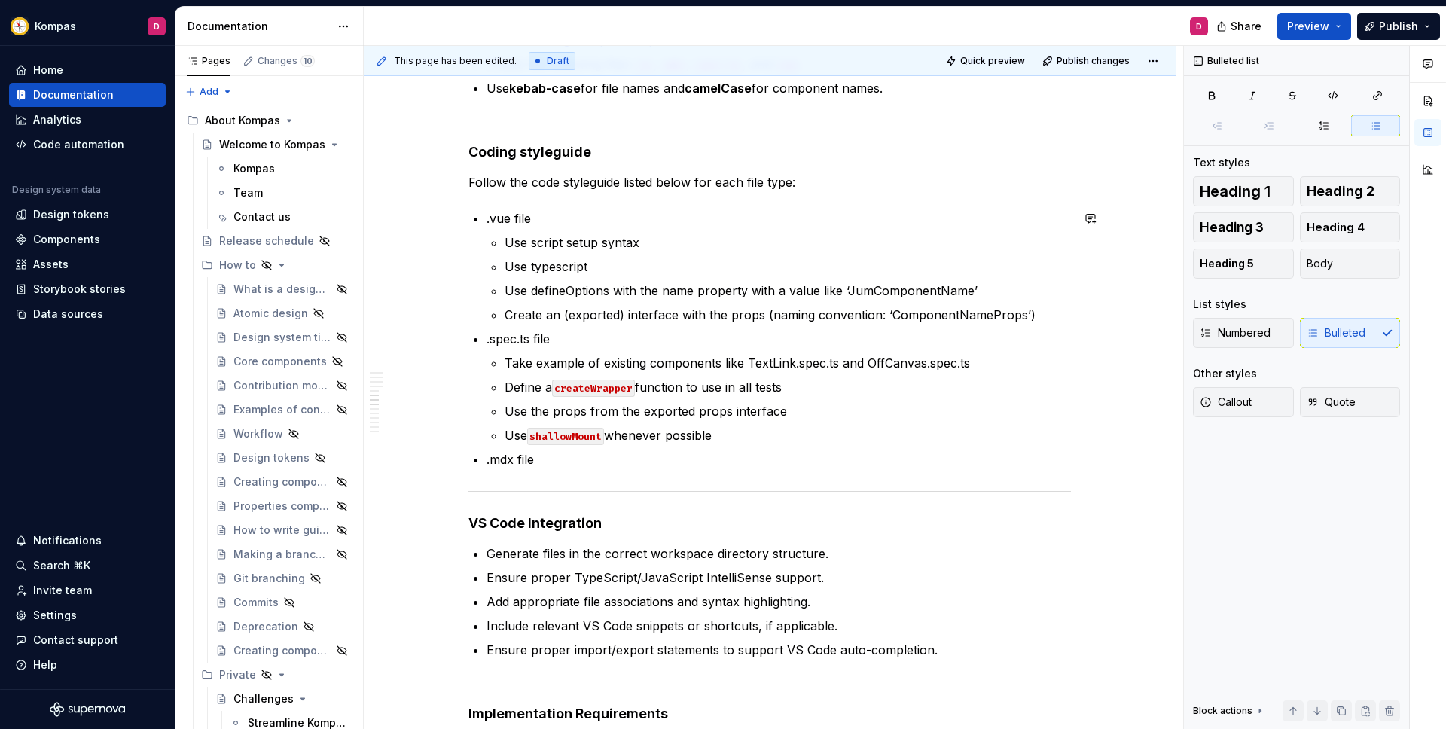
click at [561, 463] on p ".mdx file" at bounding box center [779, 459] width 584 height 18
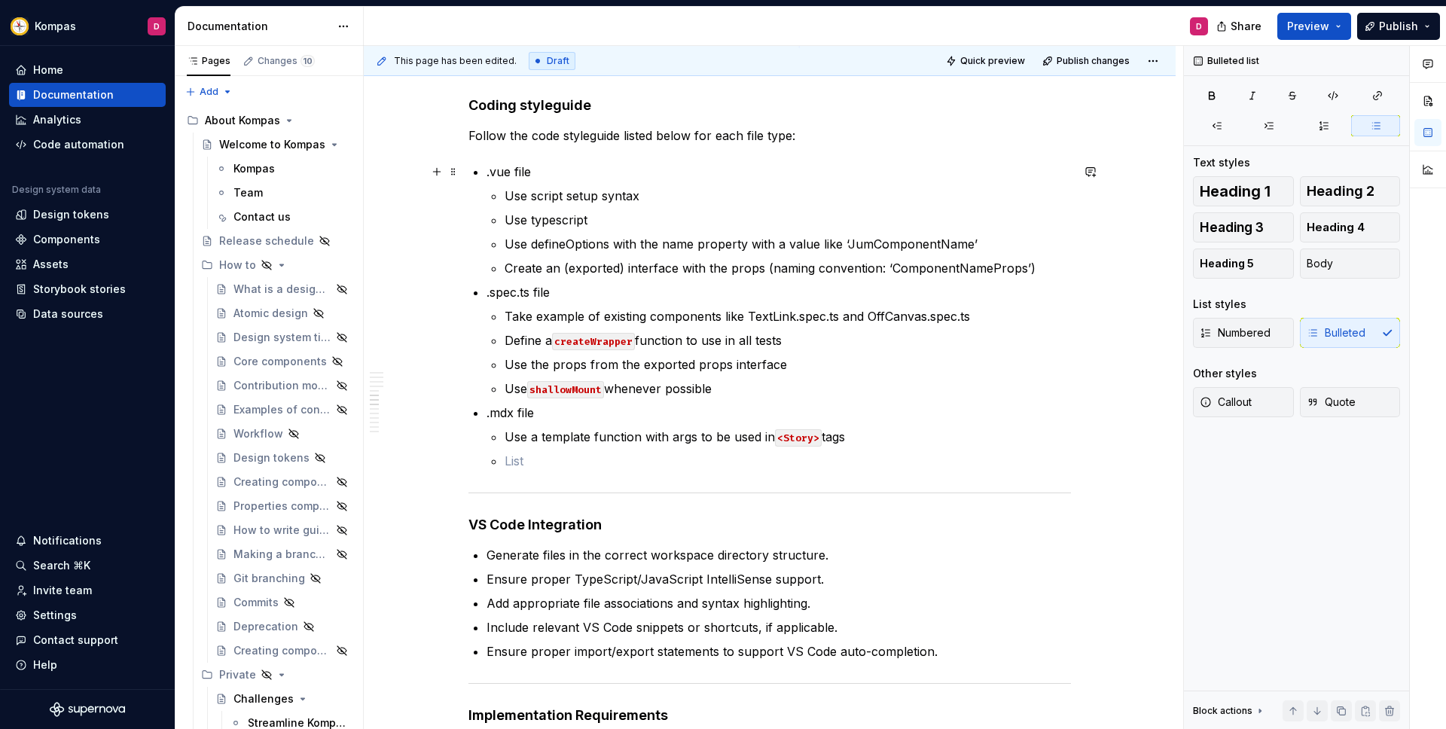
scroll to position [930, 0]
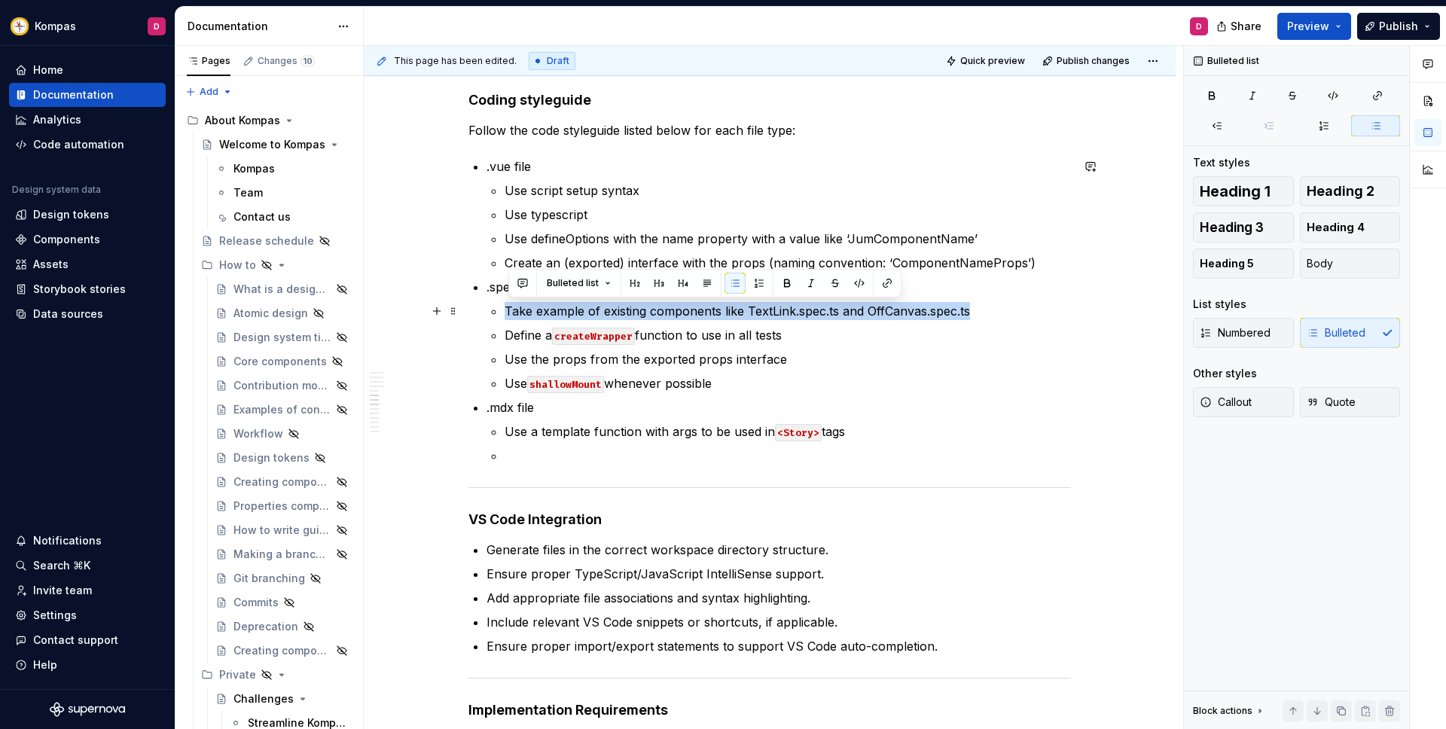
drag, startPoint x: 508, startPoint y: 311, endPoint x: 1046, endPoint y: 313, distance: 537.8
click at [1046, 313] on p "Take example of existing components like TextLink.spec.ts and OffCanvas.spec.ts" at bounding box center [788, 311] width 566 height 18
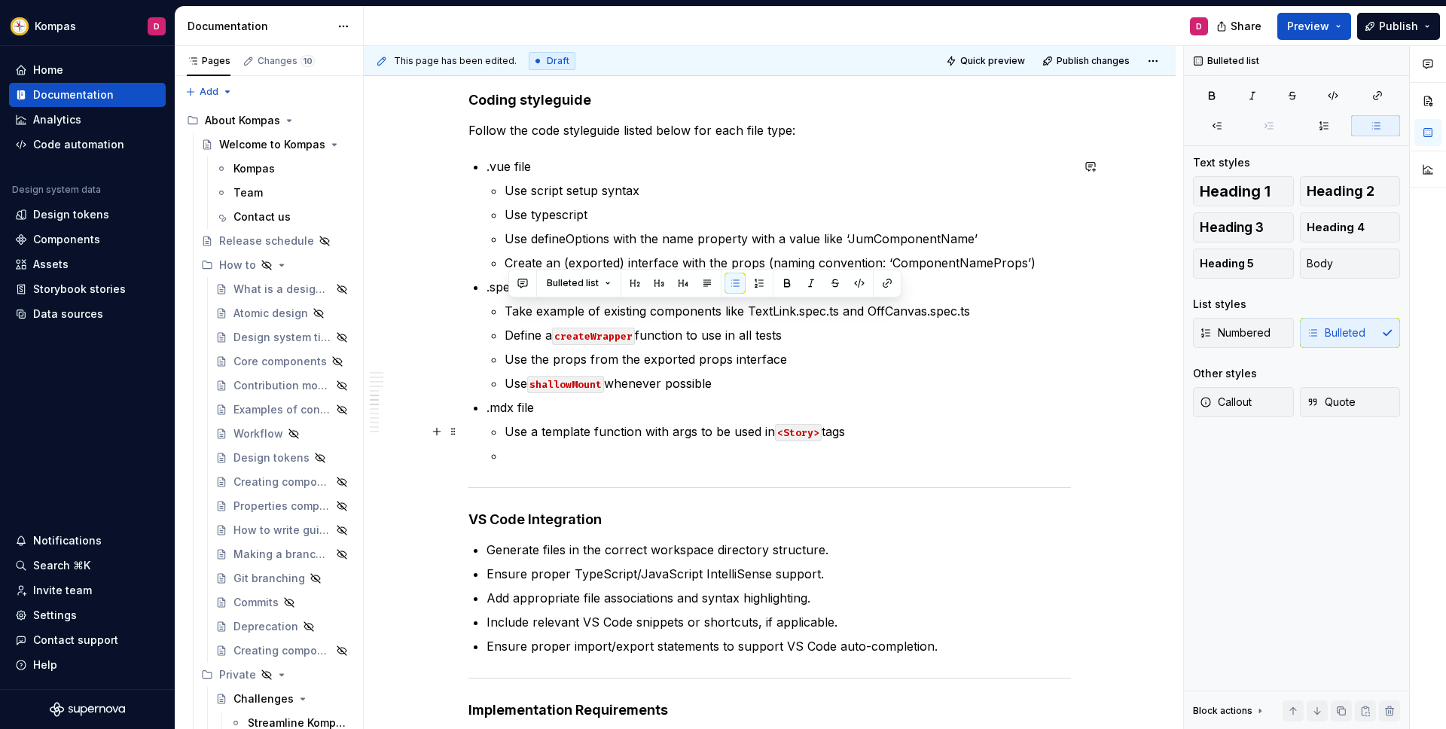
click at [505, 433] on li ".mdx file Use a template function with args to be used in <Story> tags" at bounding box center [779, 431] width 584 height 66
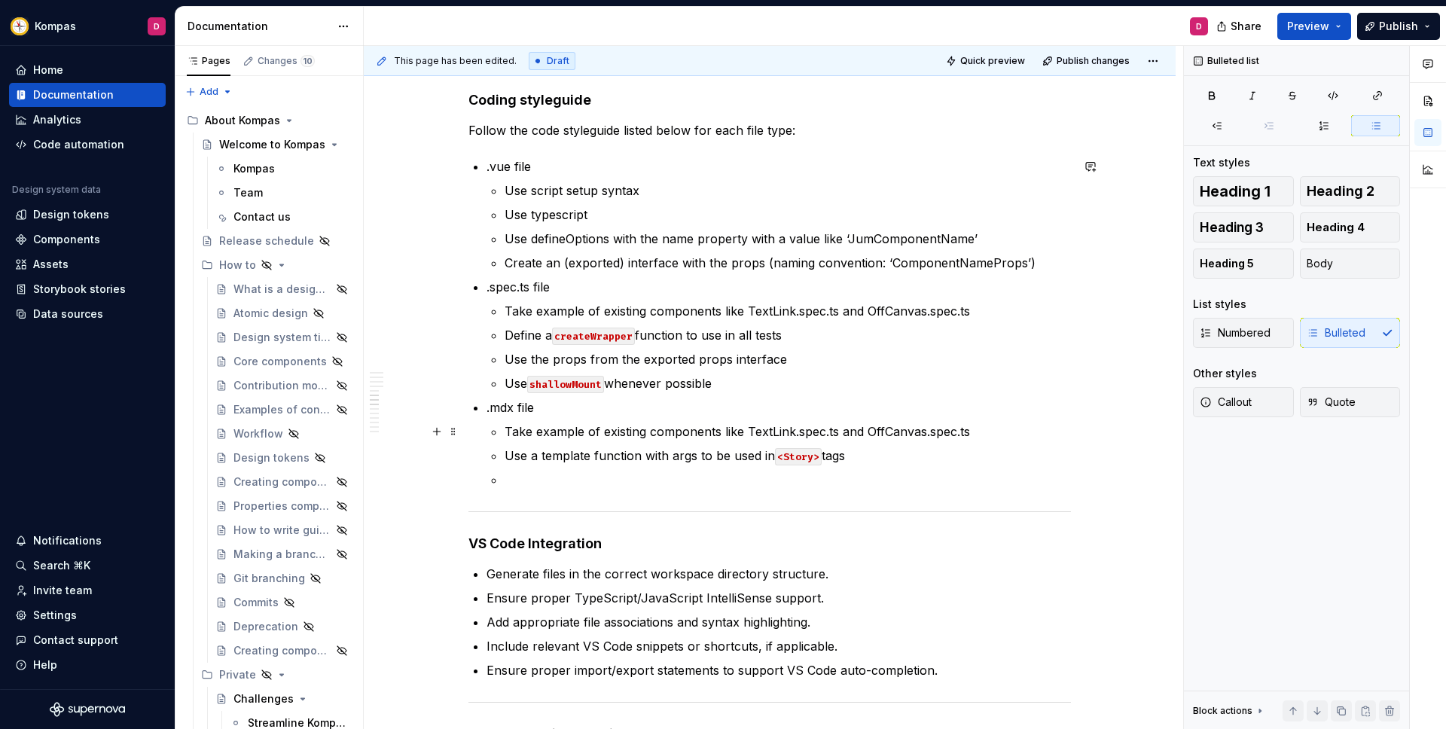
click at [708, 436] on p "Take example of existing components like TextLink.spec.ts and OffCanvas.spec.ts" at bounding box center [788, 432] width 566 height 18
click at [818, 435] on p "Take example of existing components like TextLink.spec.ts and OffCanvas.spec.ts" at bounding box center [788, 432] width 566 height 18
click at [546, 482] on p at bounding box center [788, 480] width 566 height 18
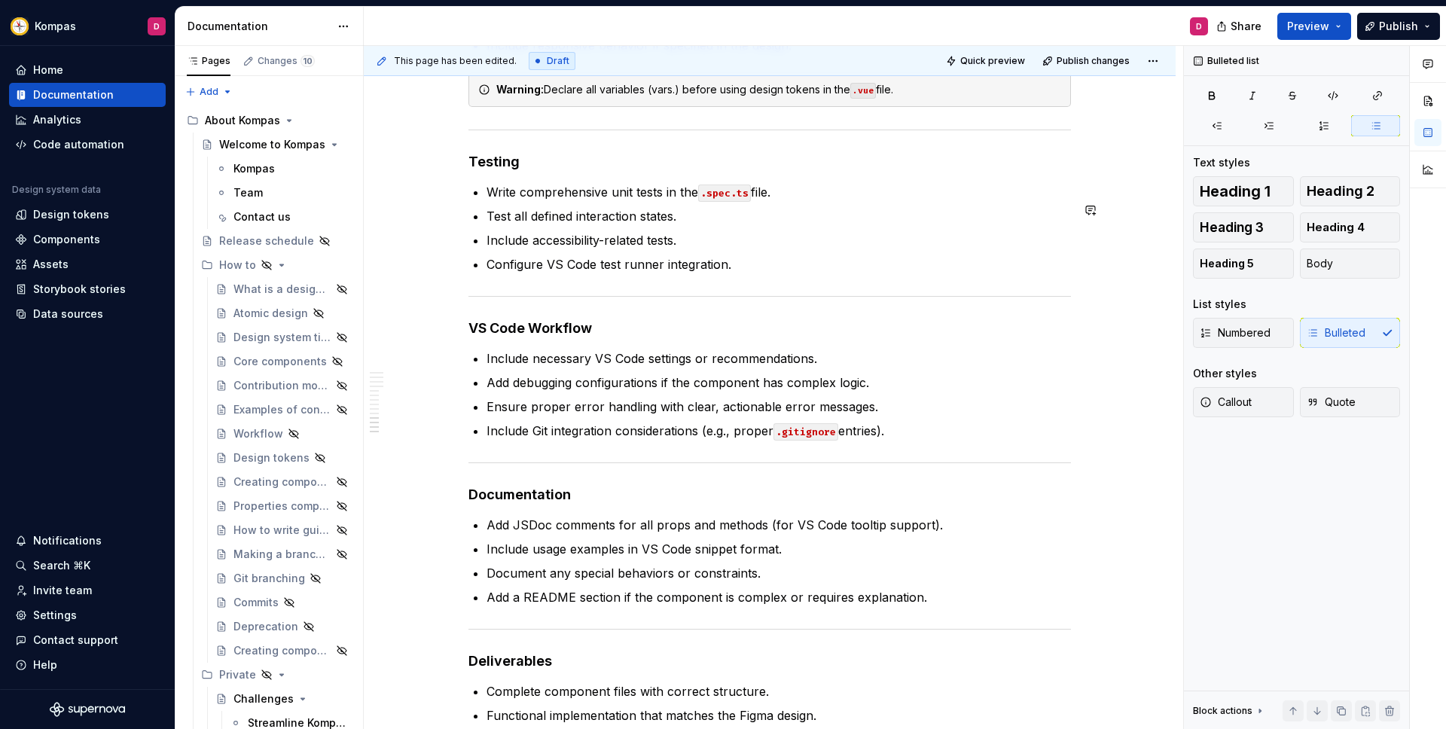
scroll to position [2171, 0]
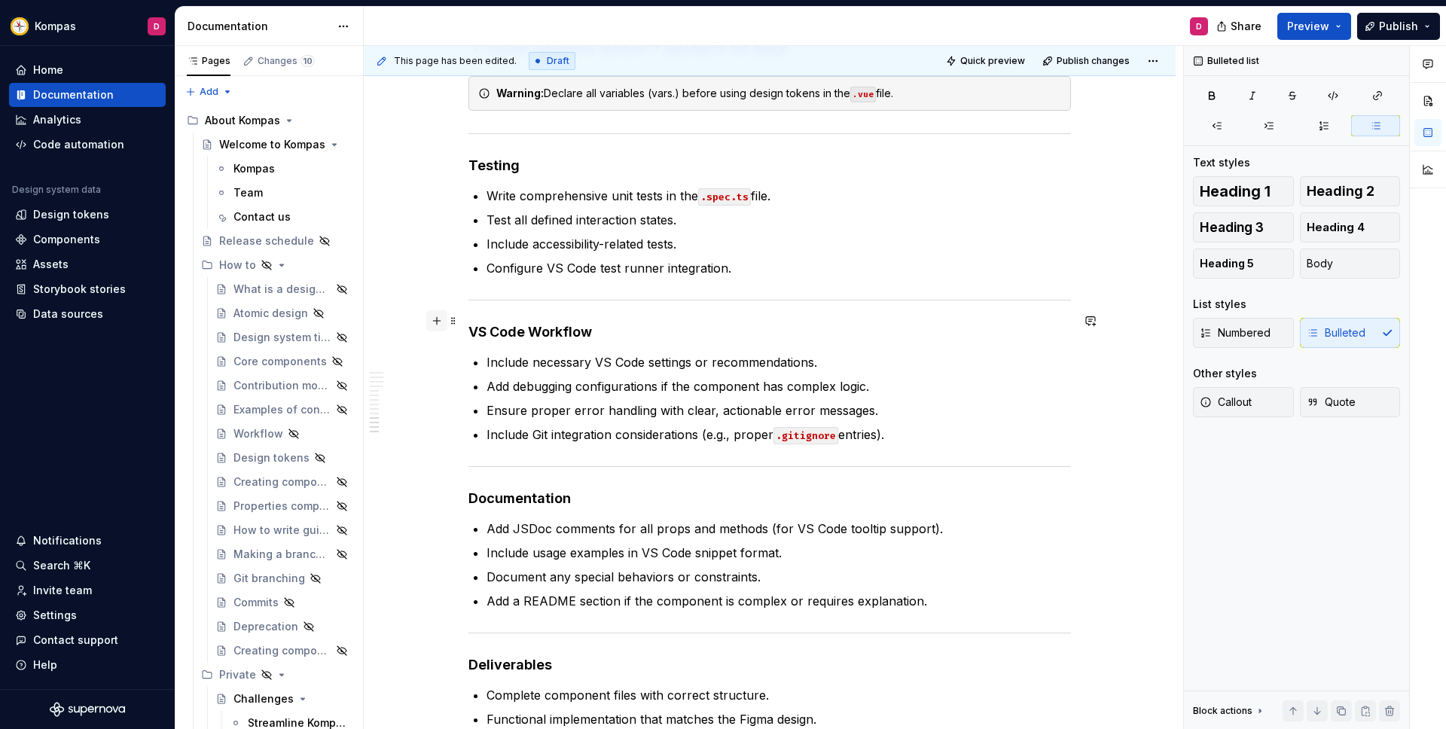
click at [438, 322] on button "button" at bounding box center [436, 320] width 21 height 21
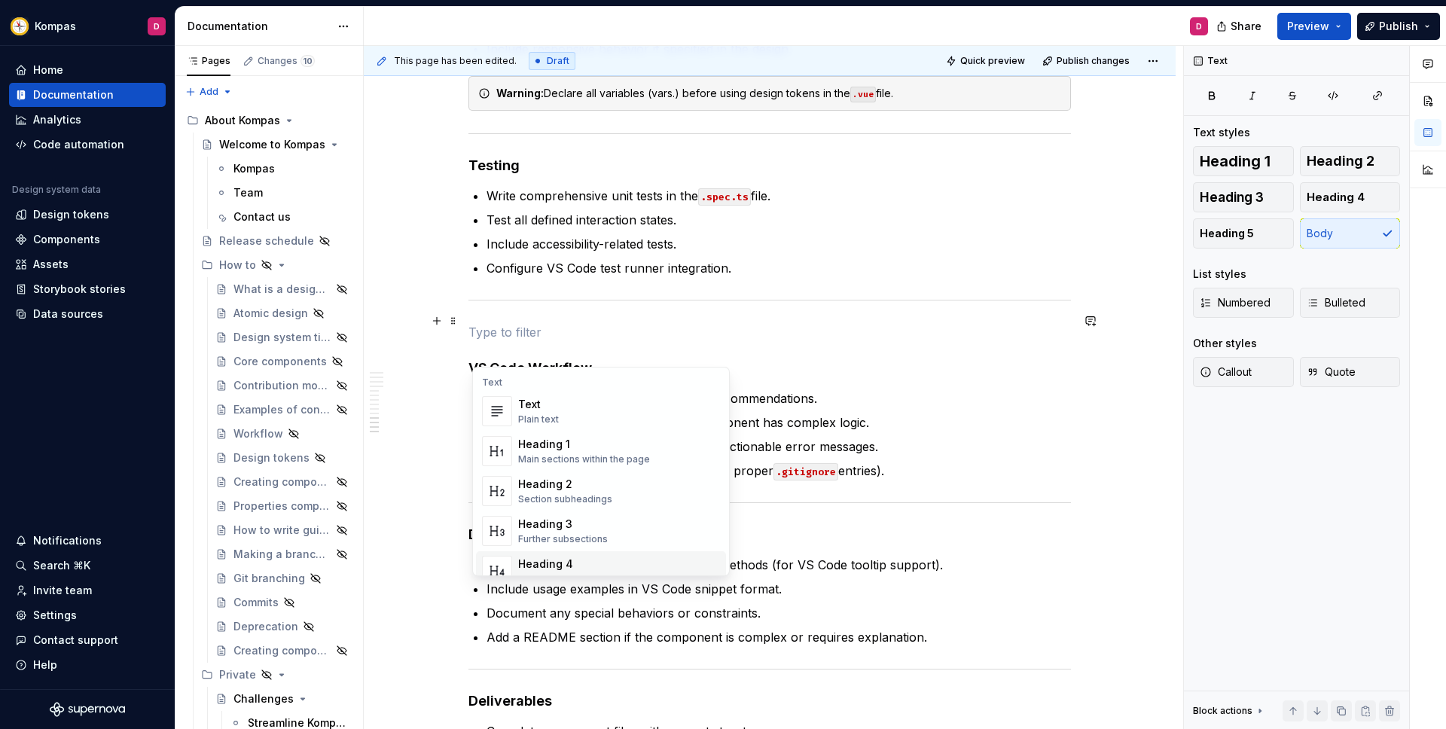
click at [578, 559] on div "Heading 4" at bounding box center [567, 564] width 98 height 15
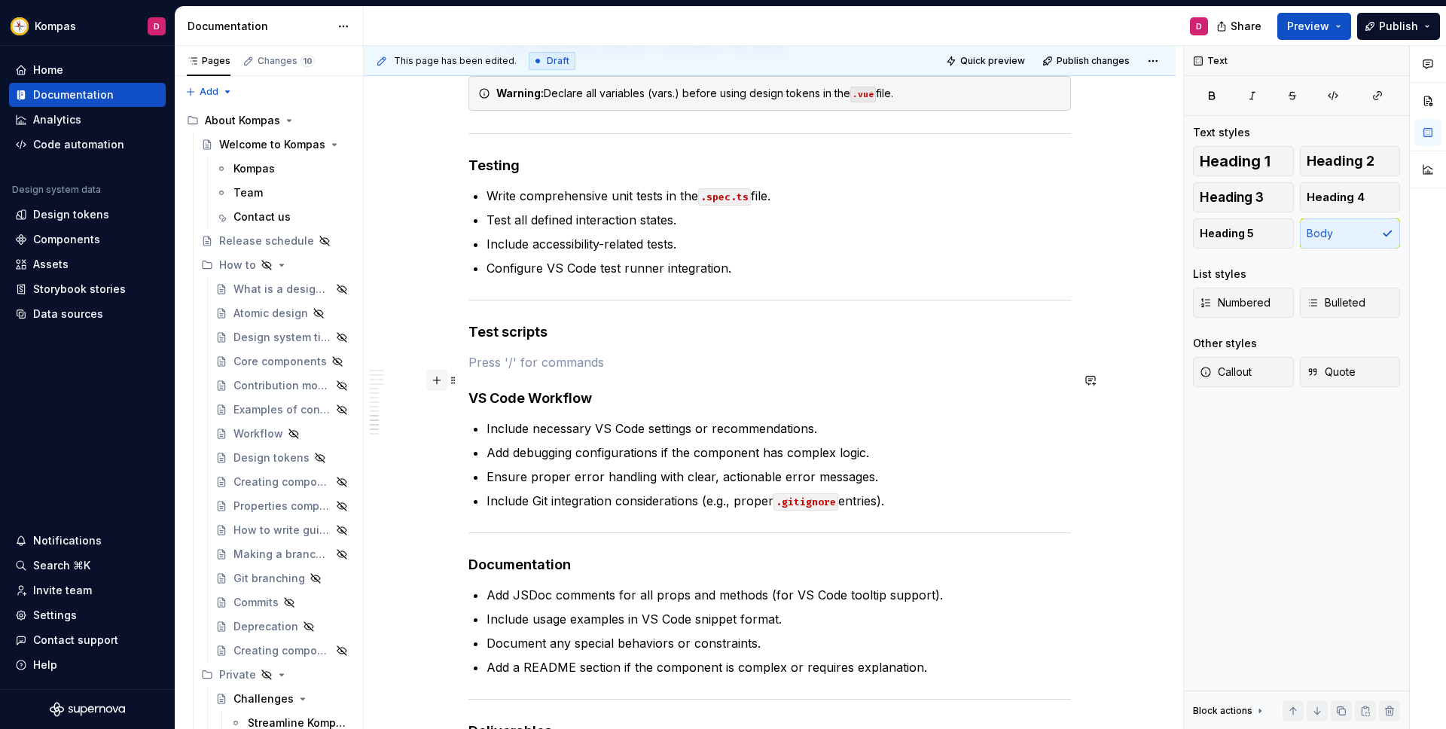
click at [437, 383] on button "button" at bounding box center [436, 380] width 21 height 21
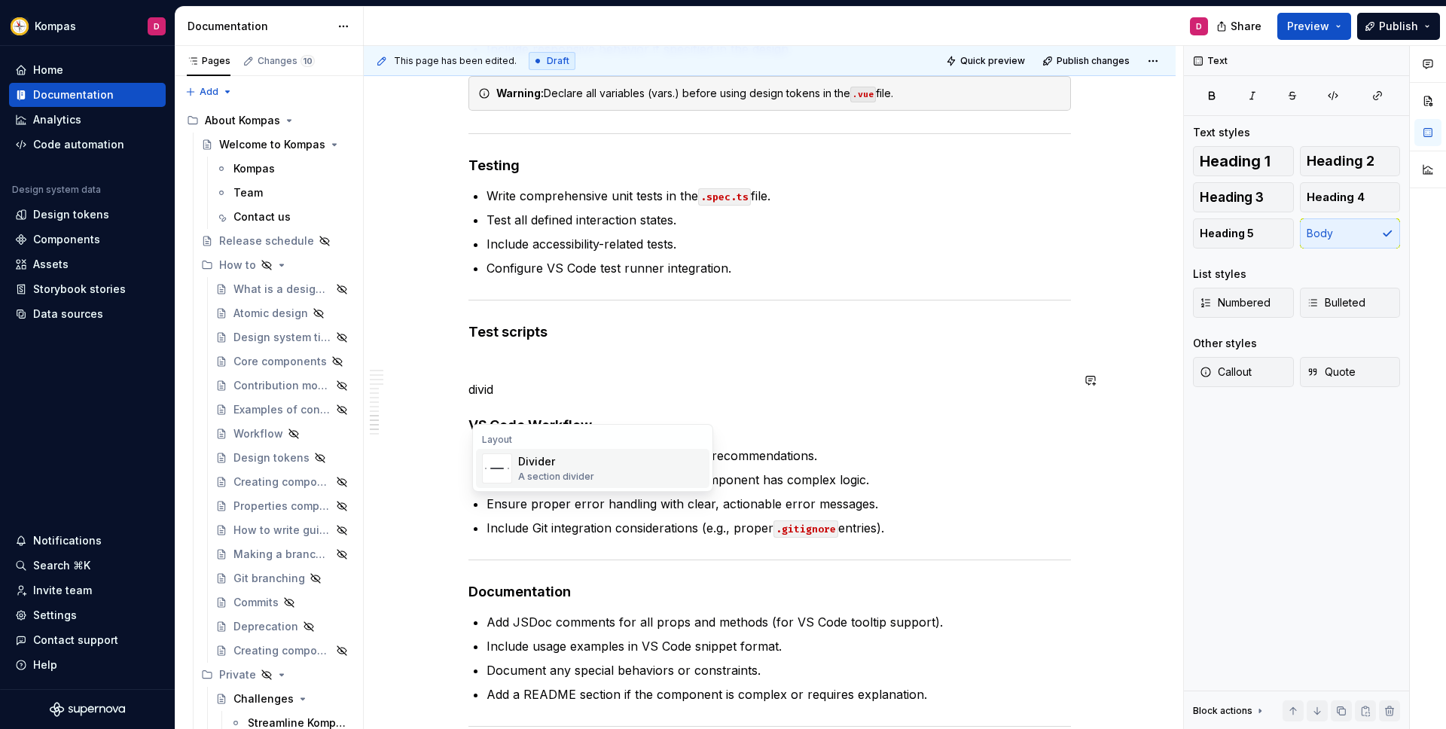
click at [589, 473] on div "A section divider" at bounding box center [556, 477] width 76 height 12
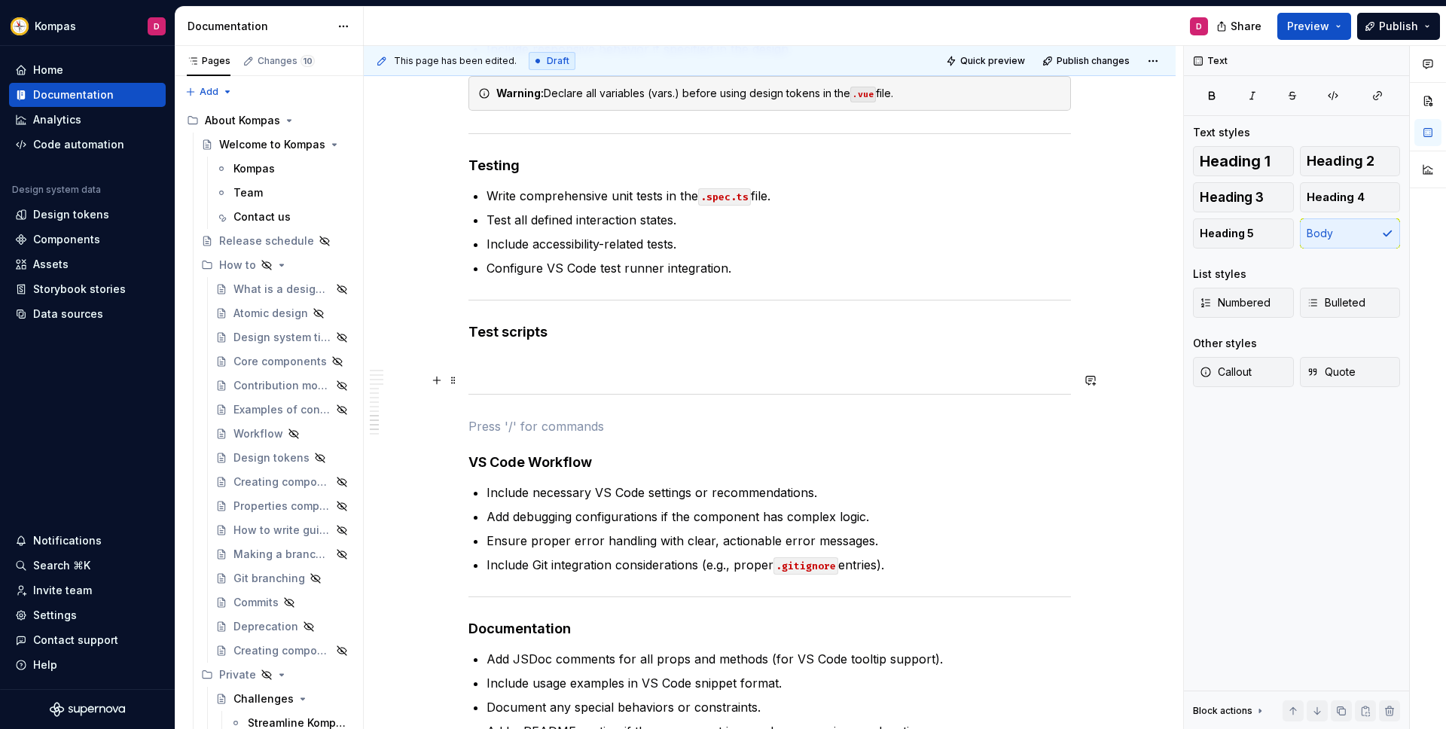
click at [532, 371] on p at bounding box center [769, 362] width 603 height 18
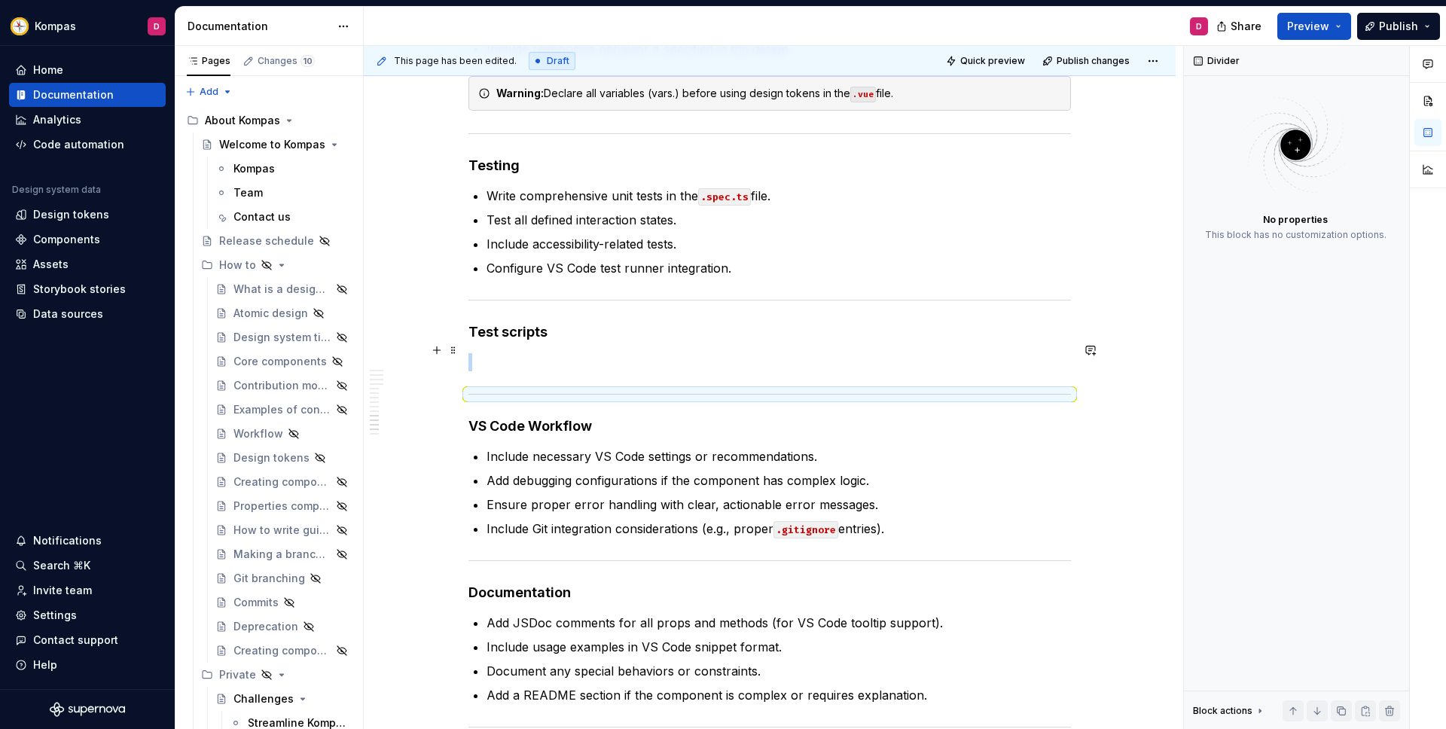
click at [566, 371] on p at bounding box center [769, 362] width 603 height 18
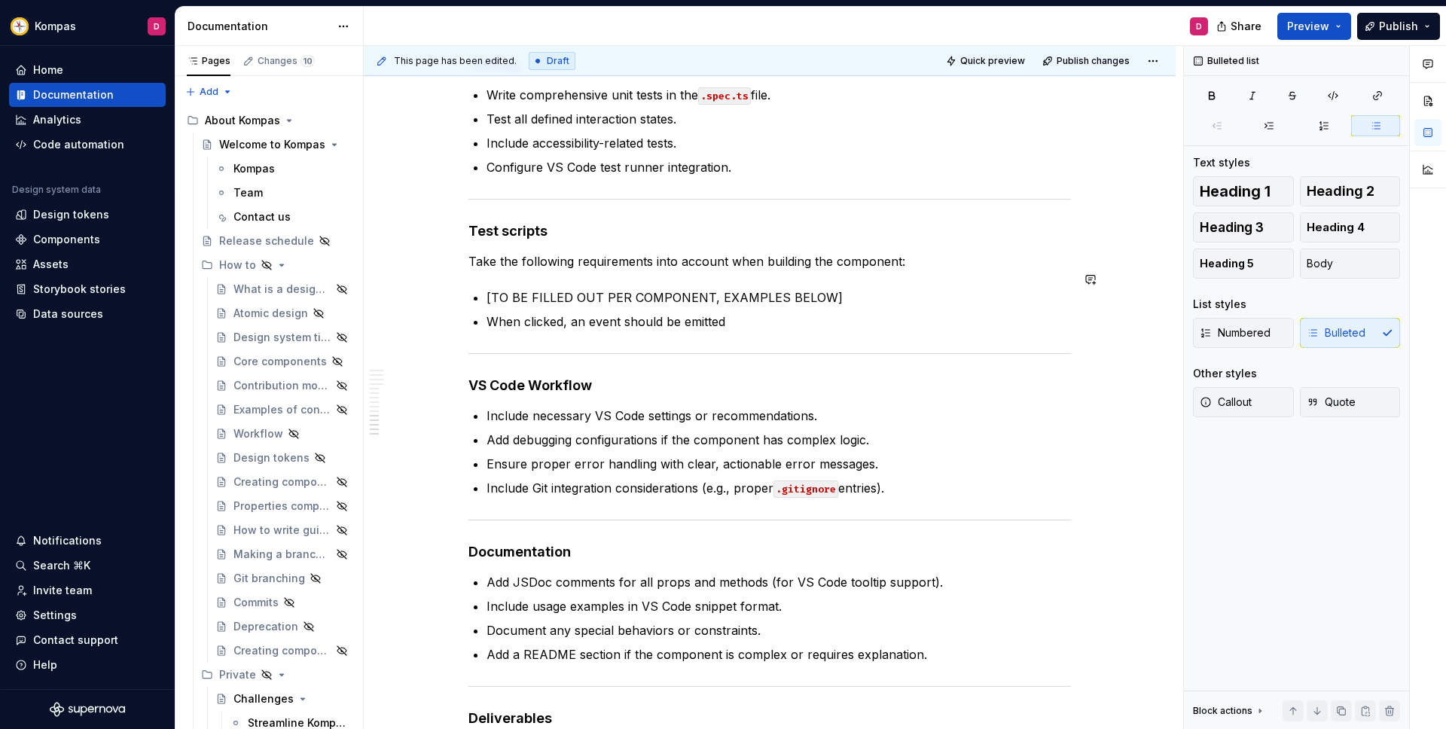
scroll to position [2273, 0]
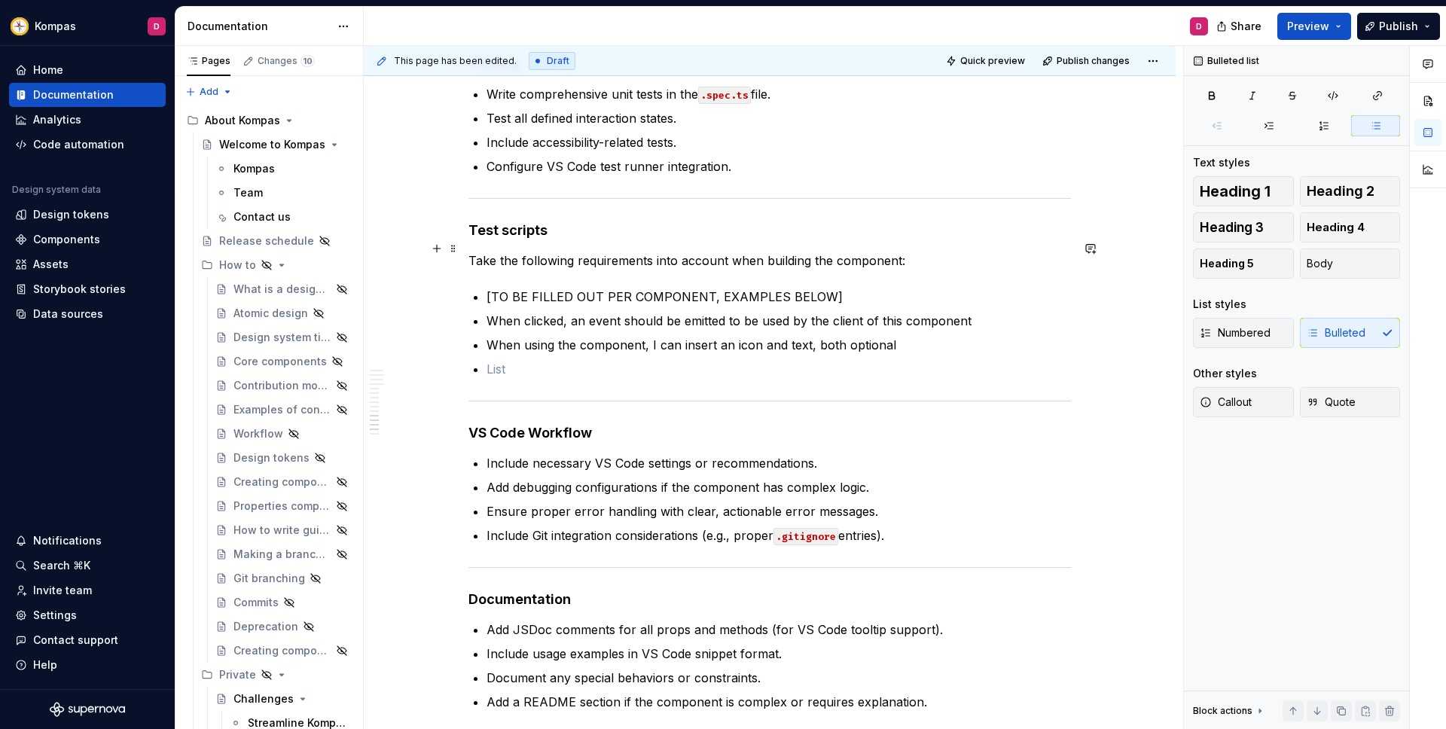
click at [548, 240] on h4 "Test scripts" at bounding box center [769, 230] width 603 height 18
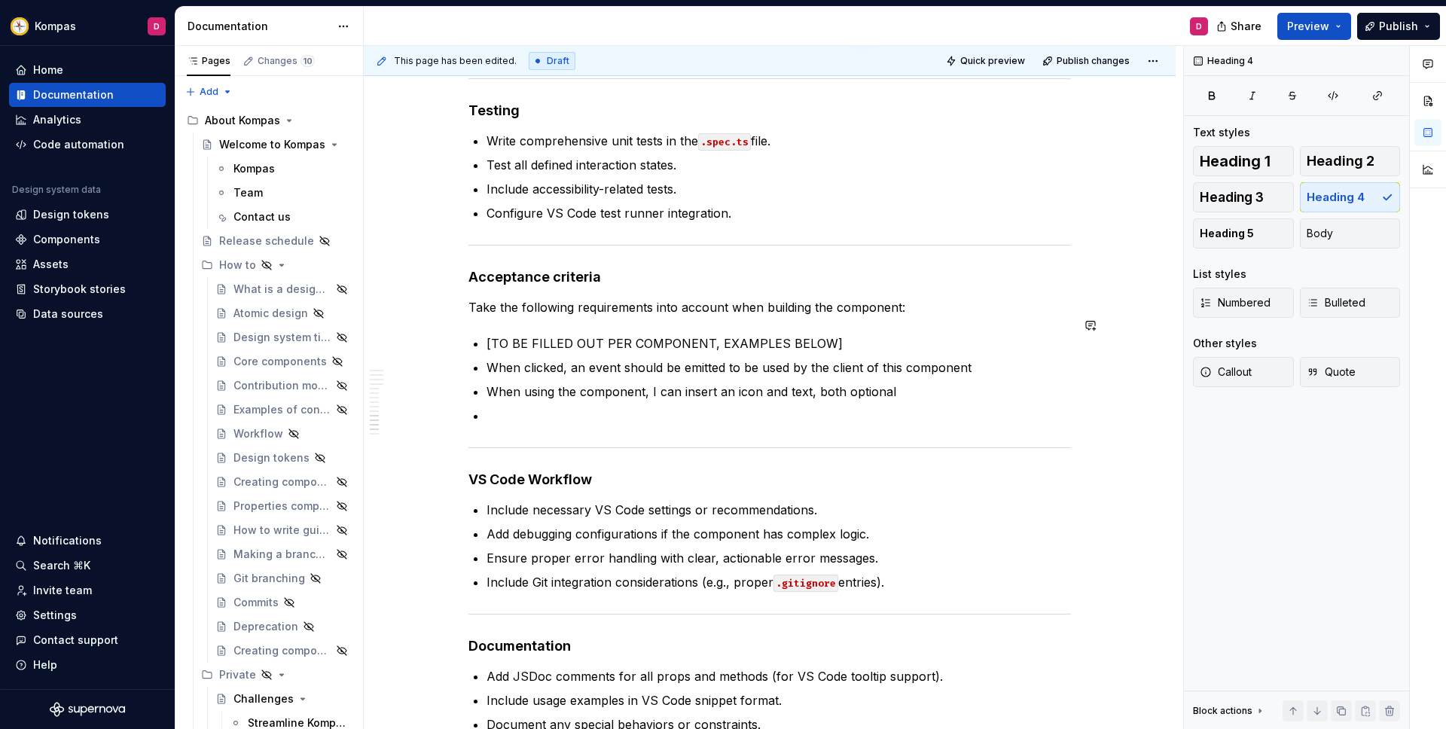
scroll to position [2290, 0]
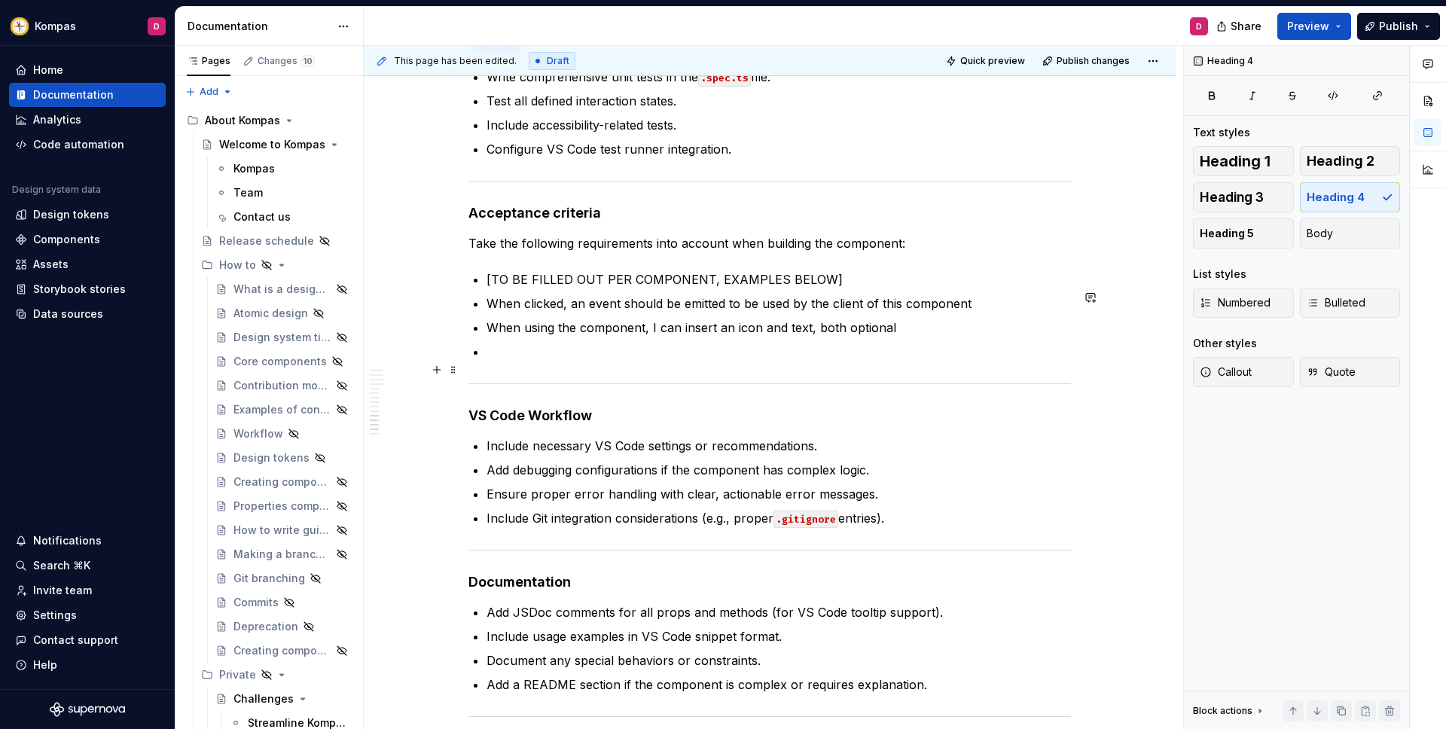
click at [703, 361] on p at bounding box center [779, 352] width 584 height 18
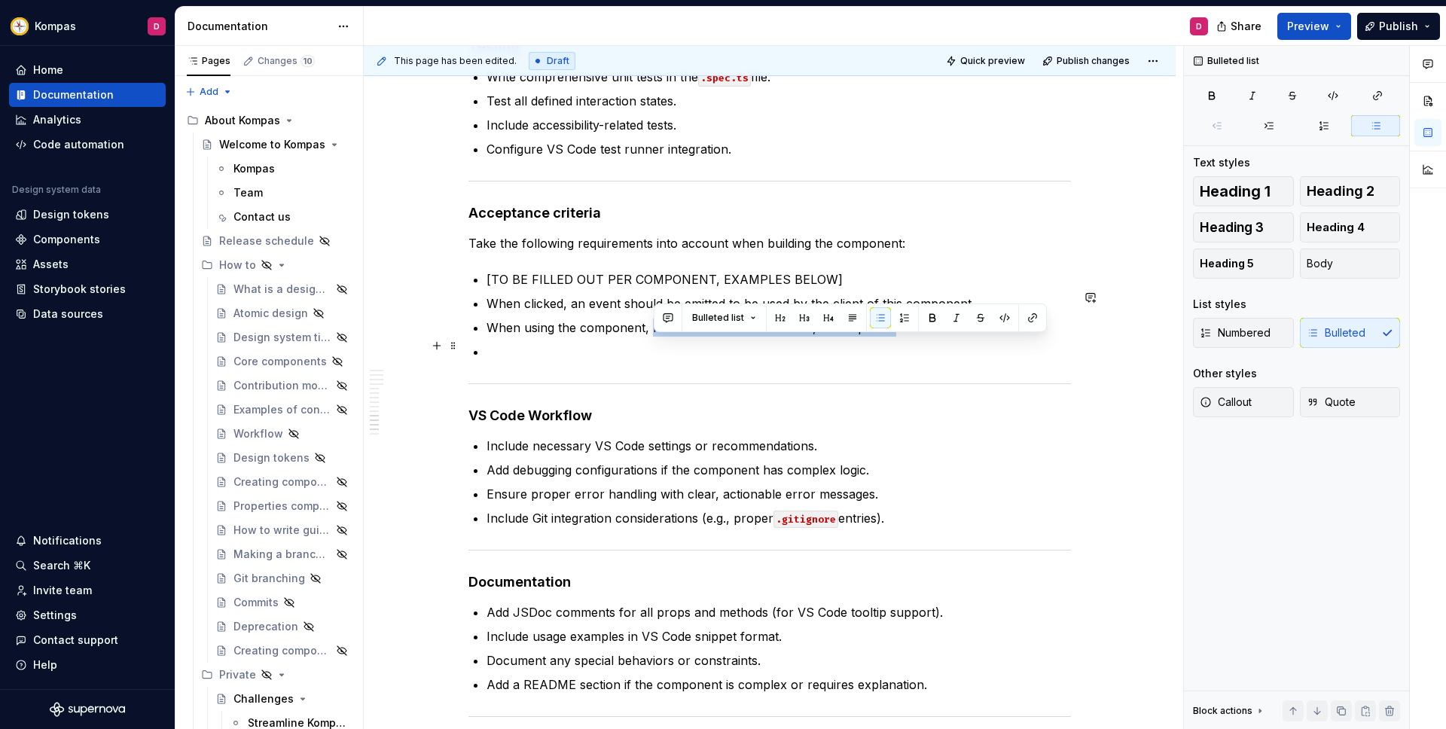
drag, startPoint x: 654, startPoint y: 347, endPoint x: 904, endPoint y: 345, distance: 250.1
click at [904, 337] on p "When using the component, I can insert an icon and text, both optional" at bounding box center [779, 328] width 584 height 18
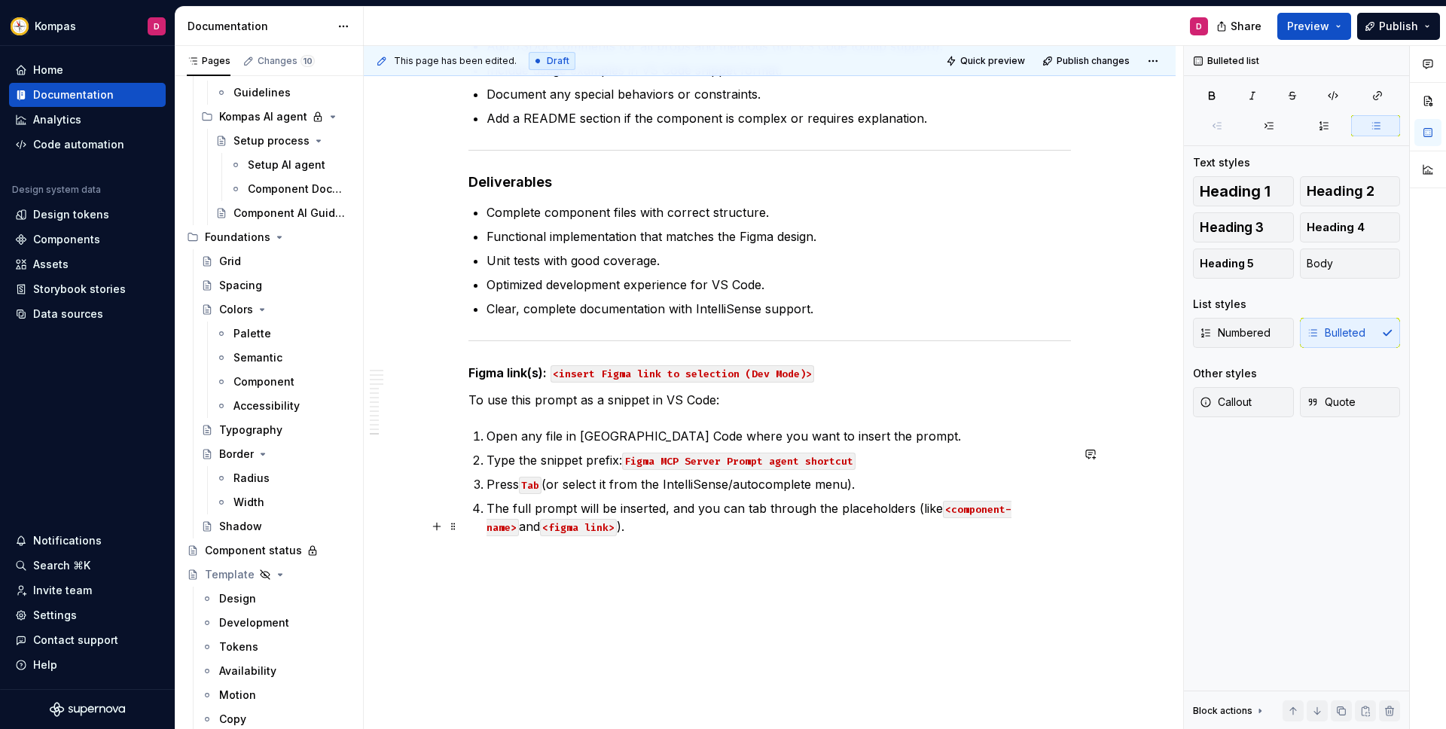
scroll to position [2893, 0]
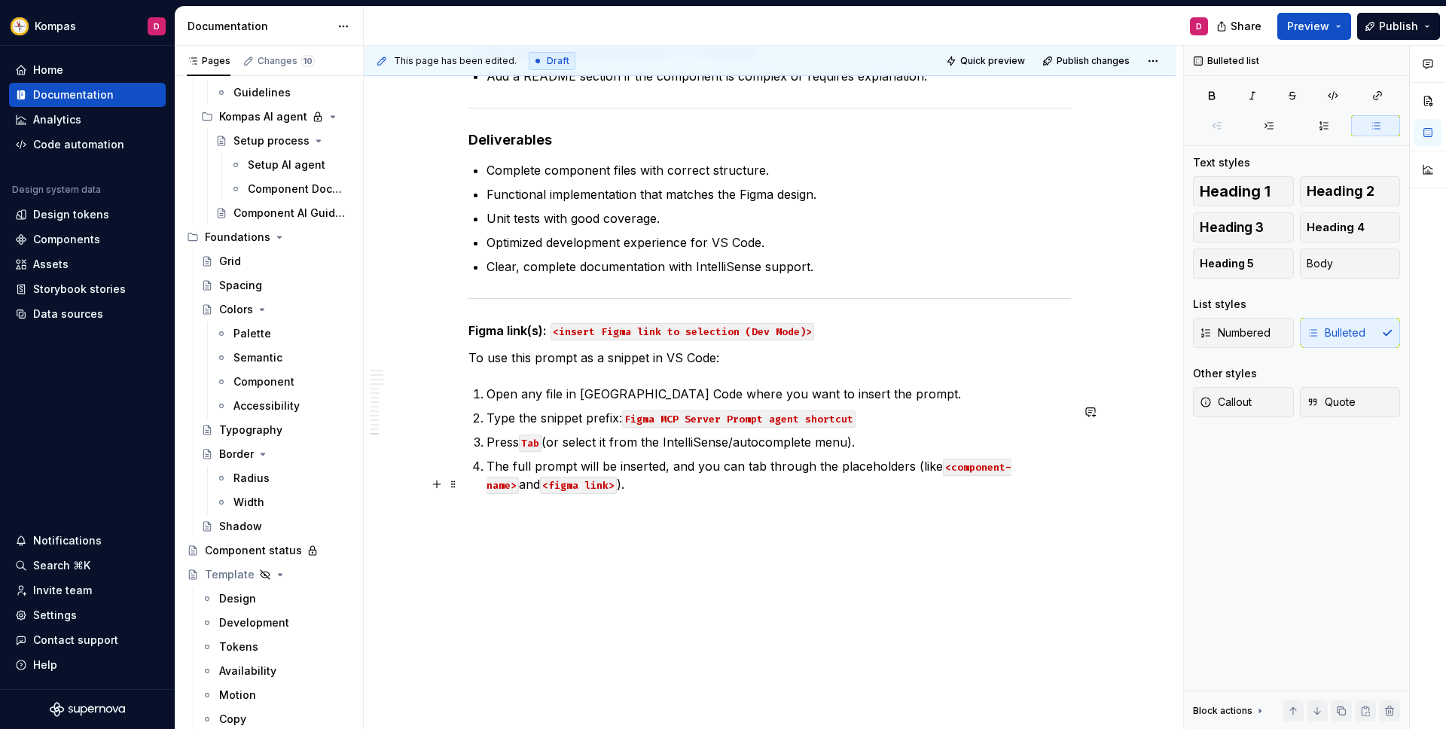
click at [616, 486] on p "The full prompt will be inserted, and you can tab through the placeholders (lik…" at bounding box center [779, 475] width 584 height 36
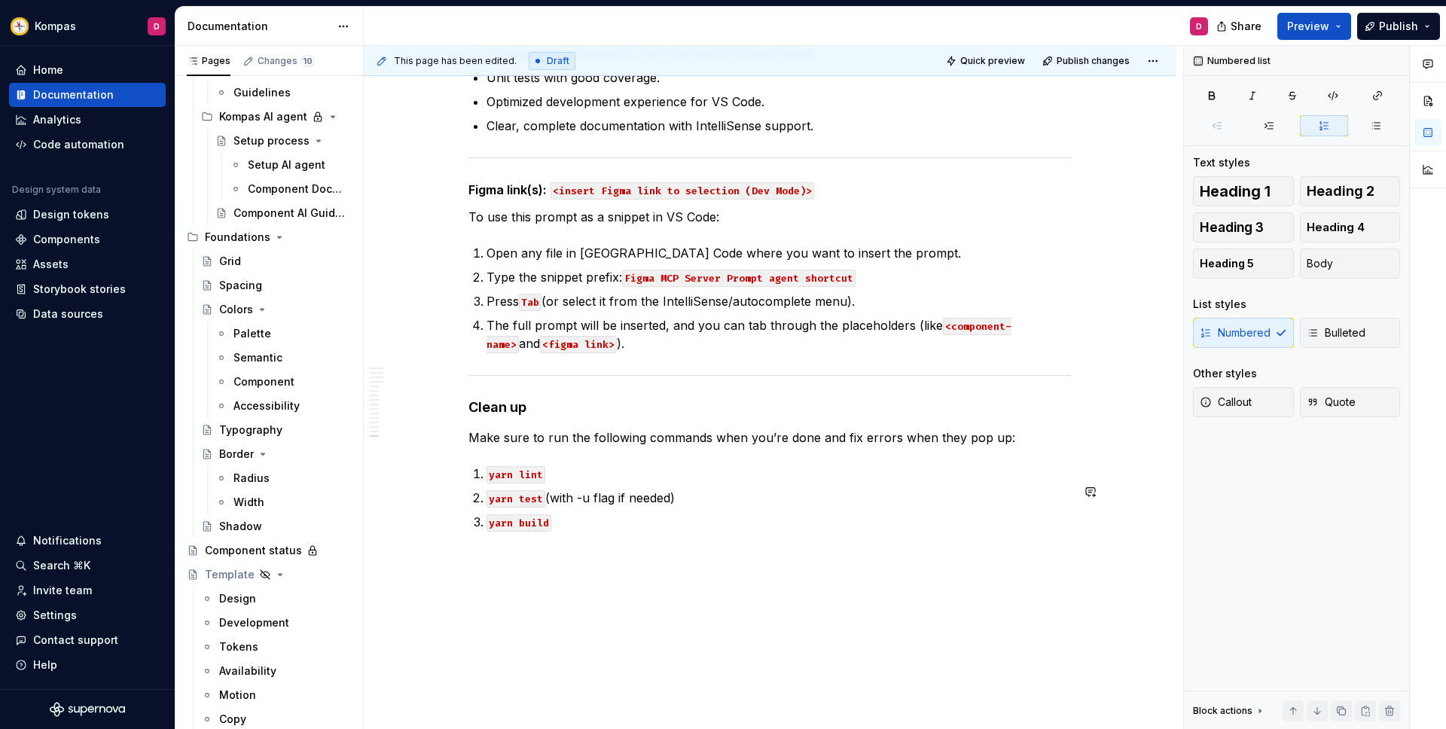
scroll to position [3049, 0]
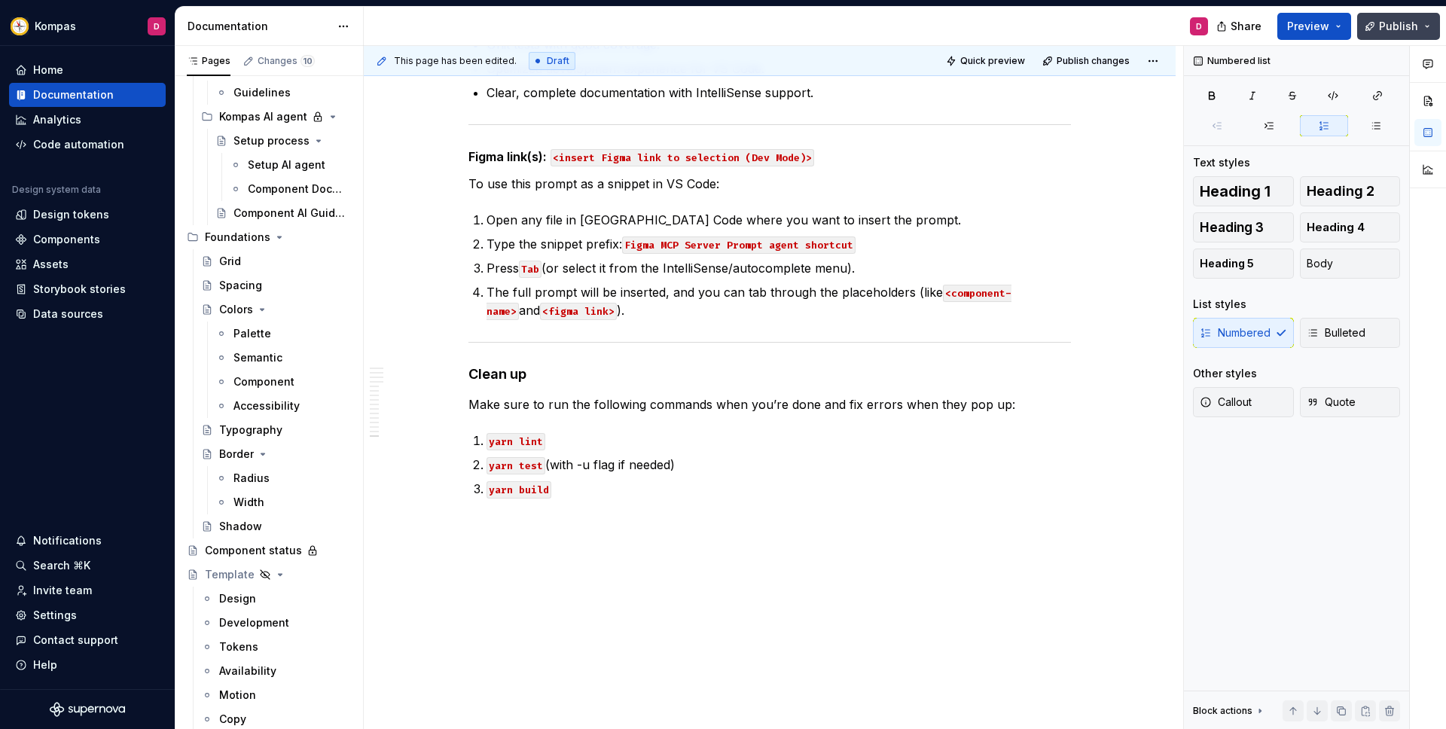
click at [1399, 20] on span "Publish" at bounding box center [1398, 26] width 39 height 15
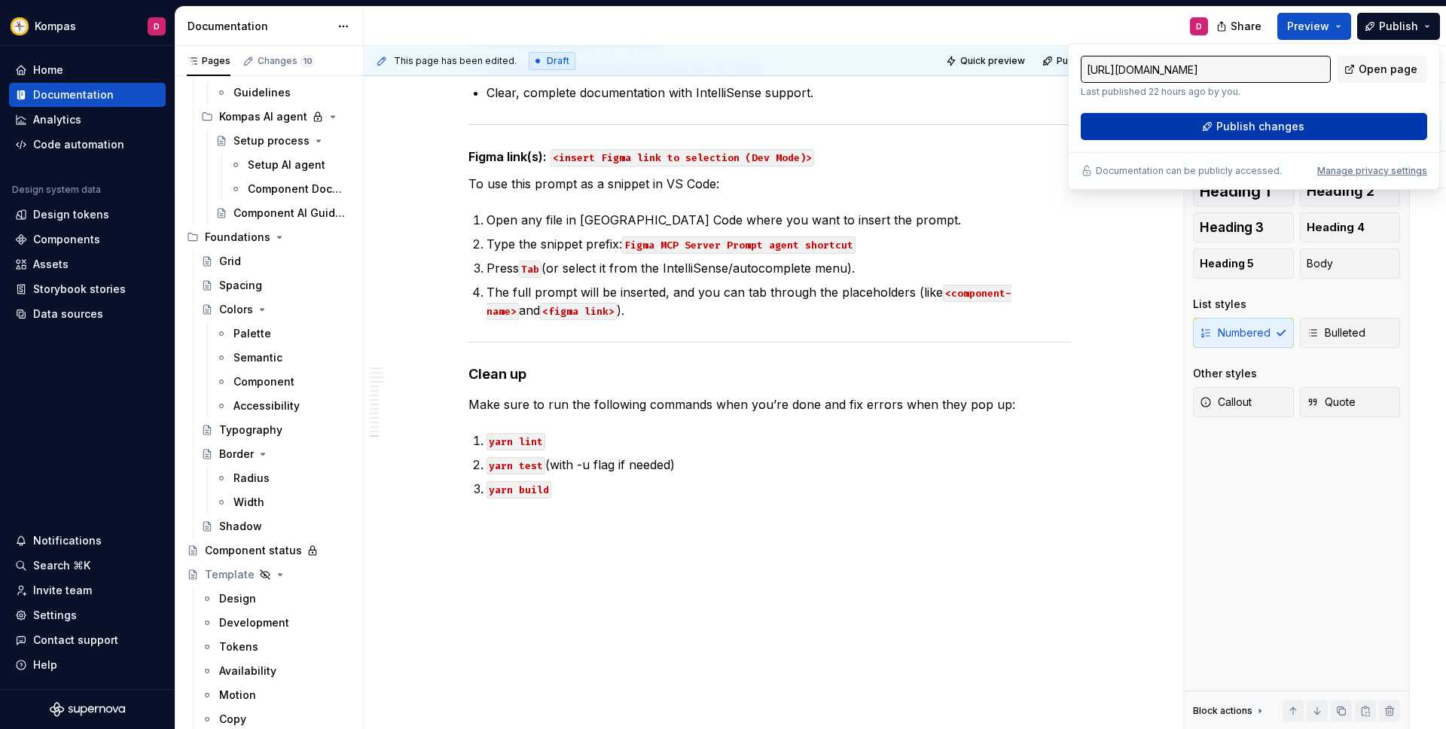
click at [1246, 121] on span "Publish changes" at bounding box center [1260, 126] width 88 height 15
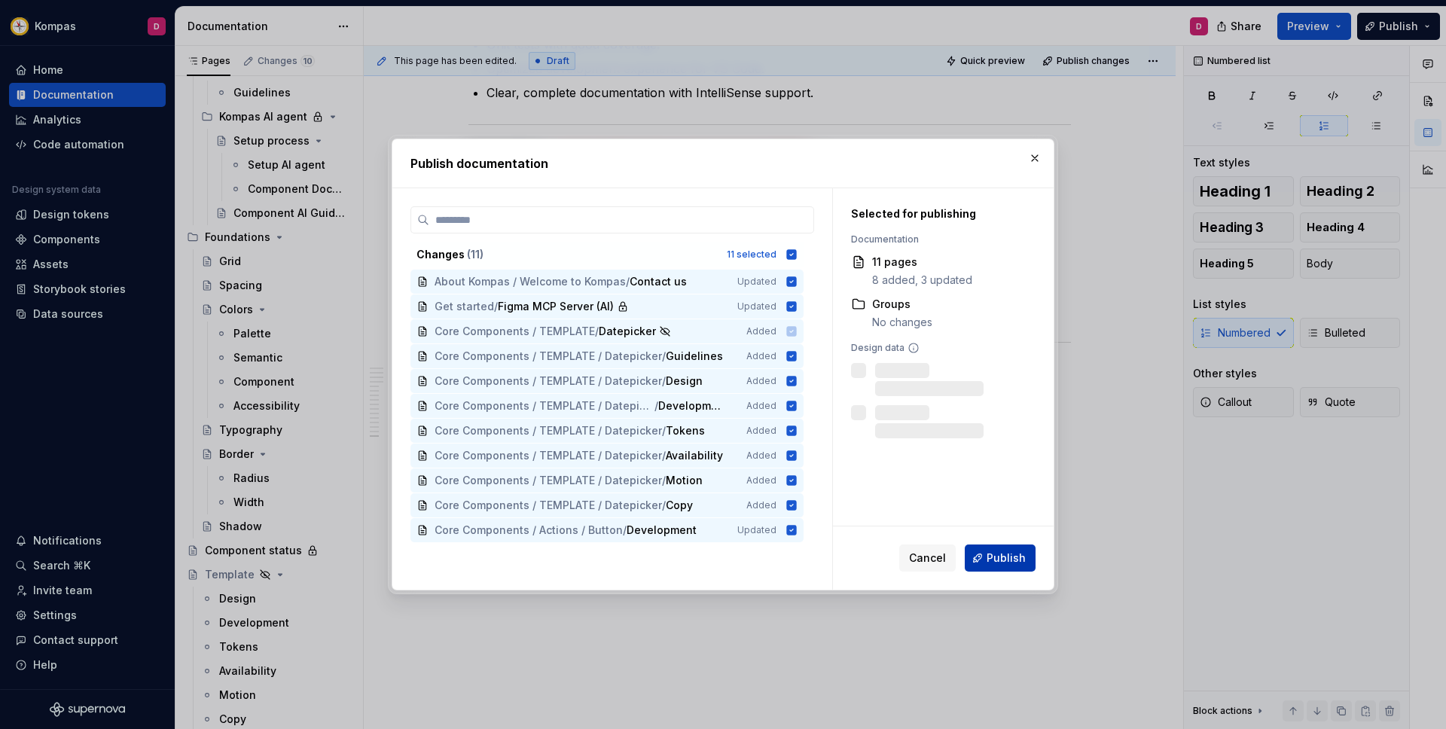
click at [1008, 562] on span "Publish" at bounding box center [1006, 558] width 39 height 15
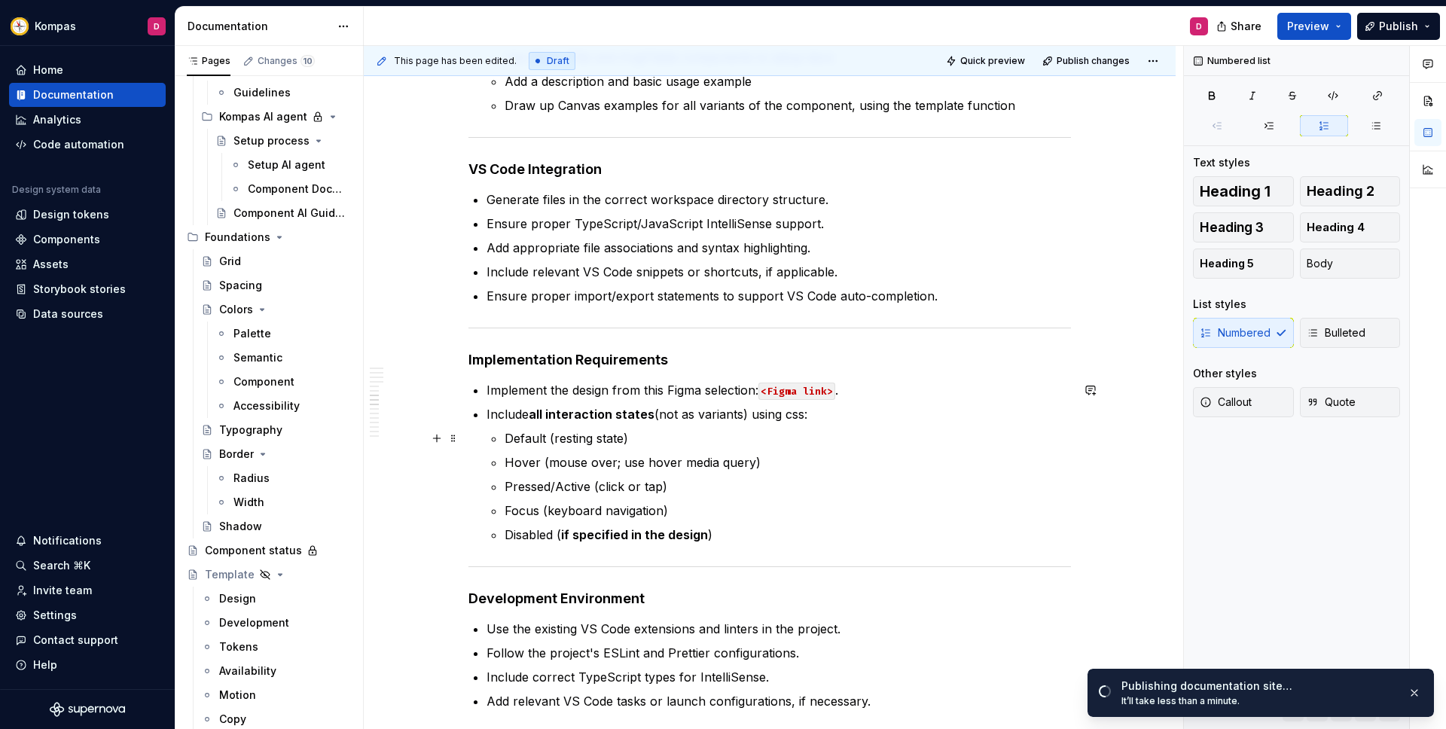
scroll to position [1368, 0]
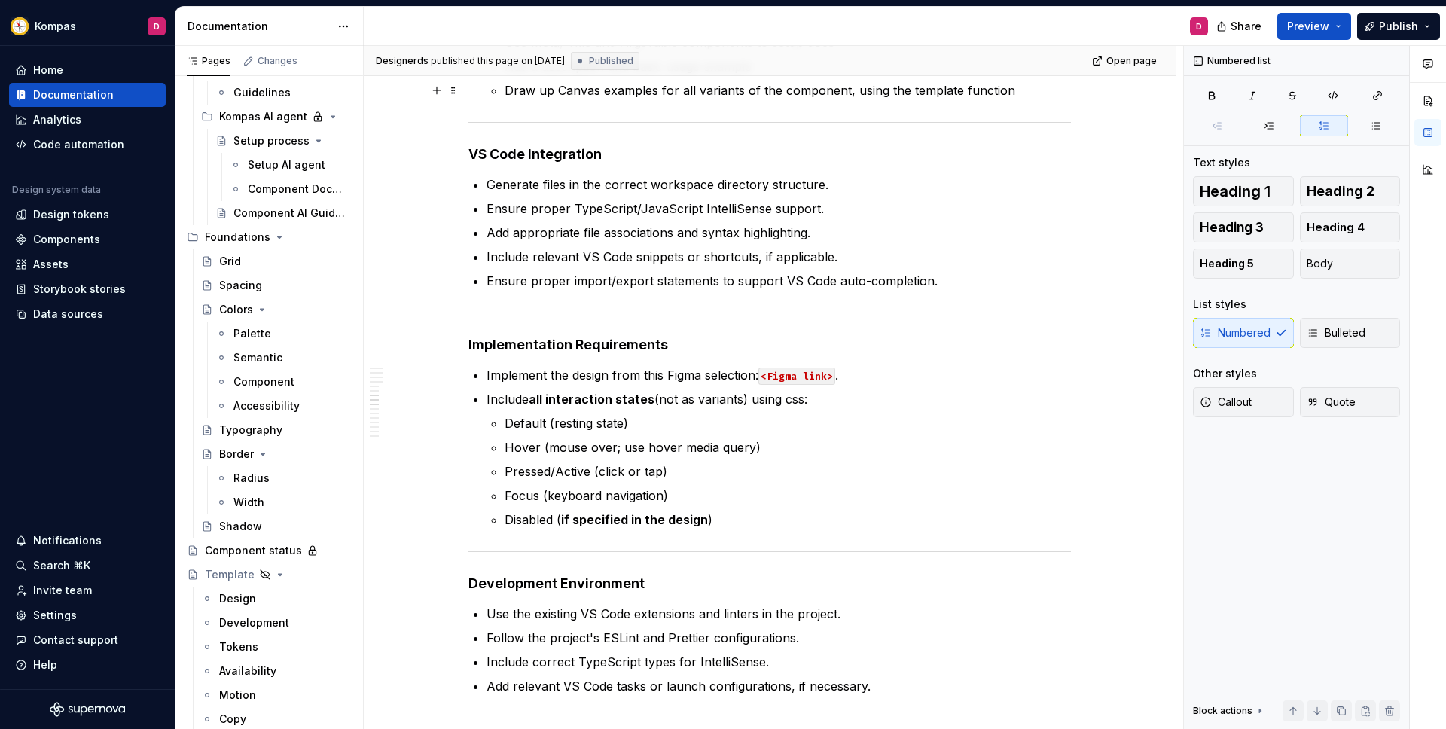
type textarea "*"
